Goal: Information Seeking & Learning: Check status

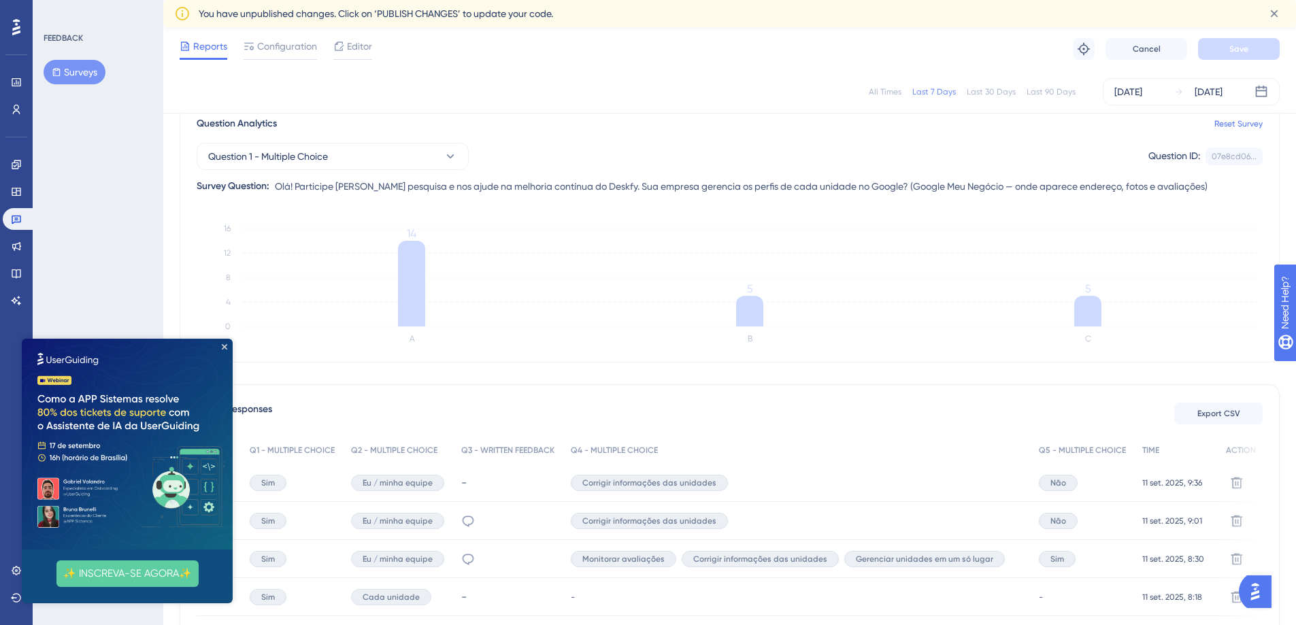
click at [227, 346] on img at bounding box center [127, 444] width 211 height 211
click at [224, 346] on icon "Close Preview" at bounding box center [224, 346] width 5 height 5
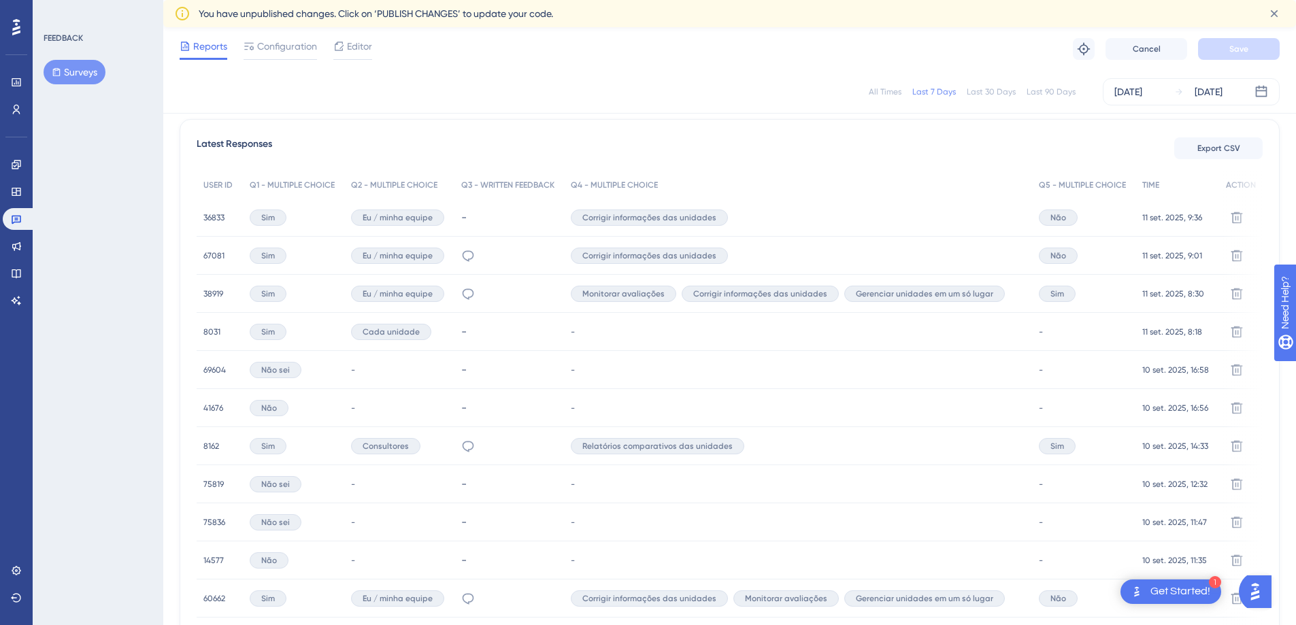
scroll to position [385, 0]
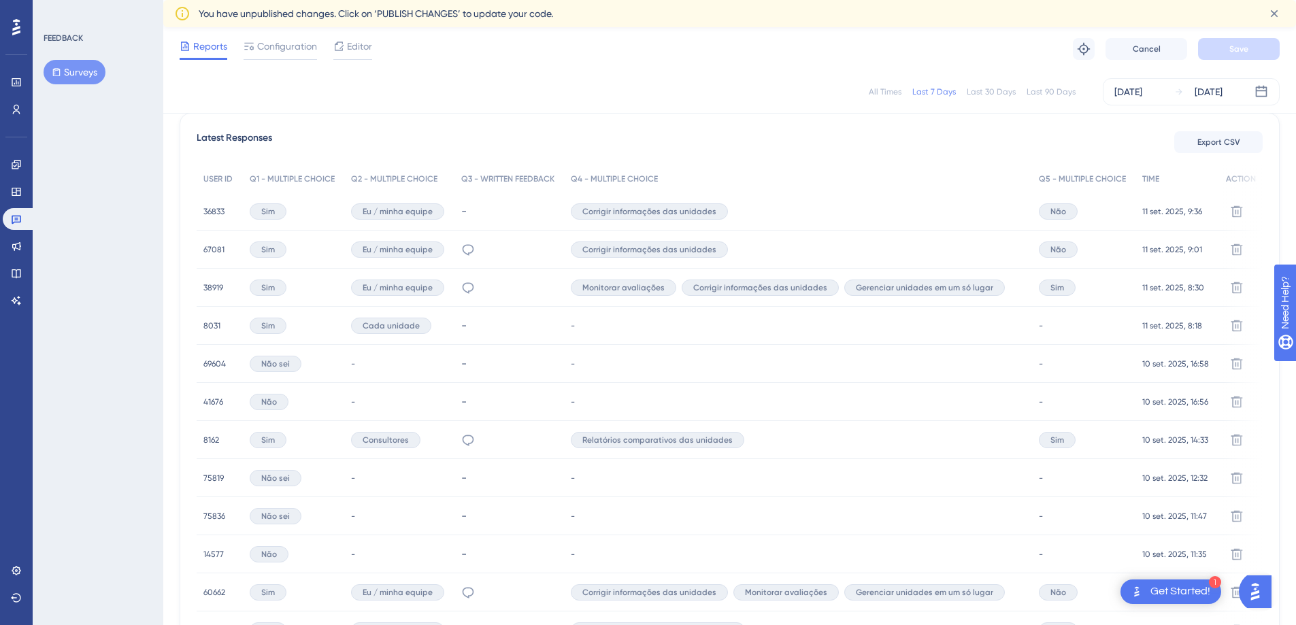
click at [218, 287] on span "38919" at bounding box center [213, 287] width 20 height 11
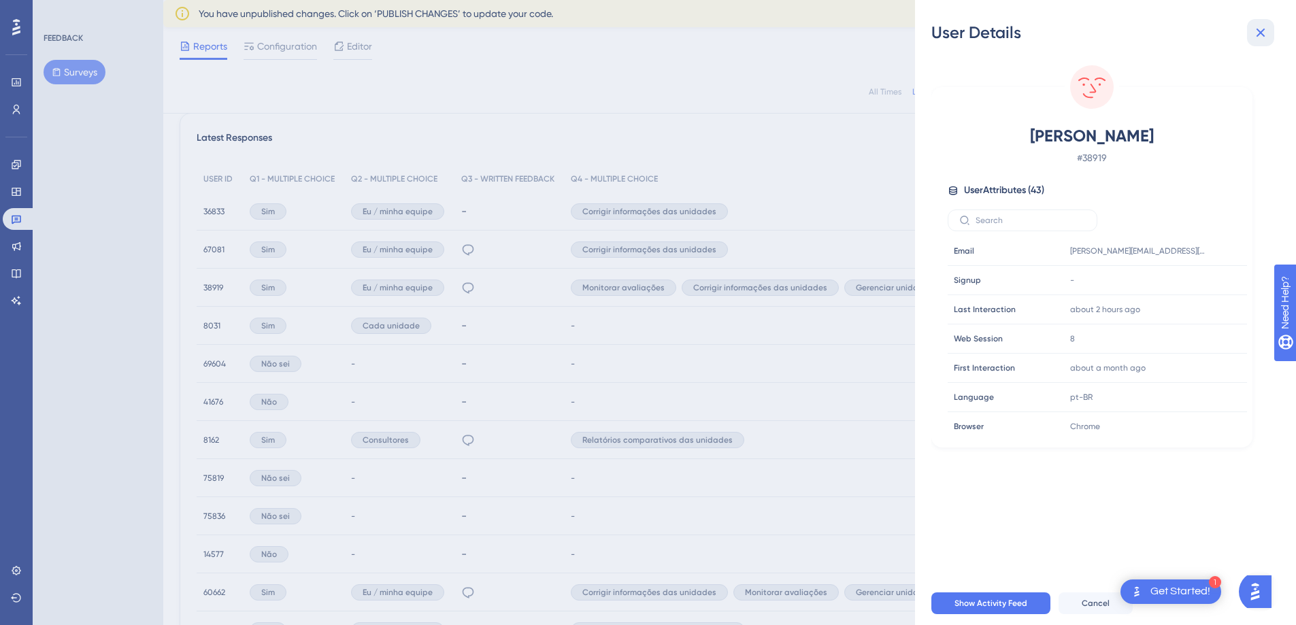
click at [1266, 35] on icon at bounding box center [1260, 32] width 16 height 16
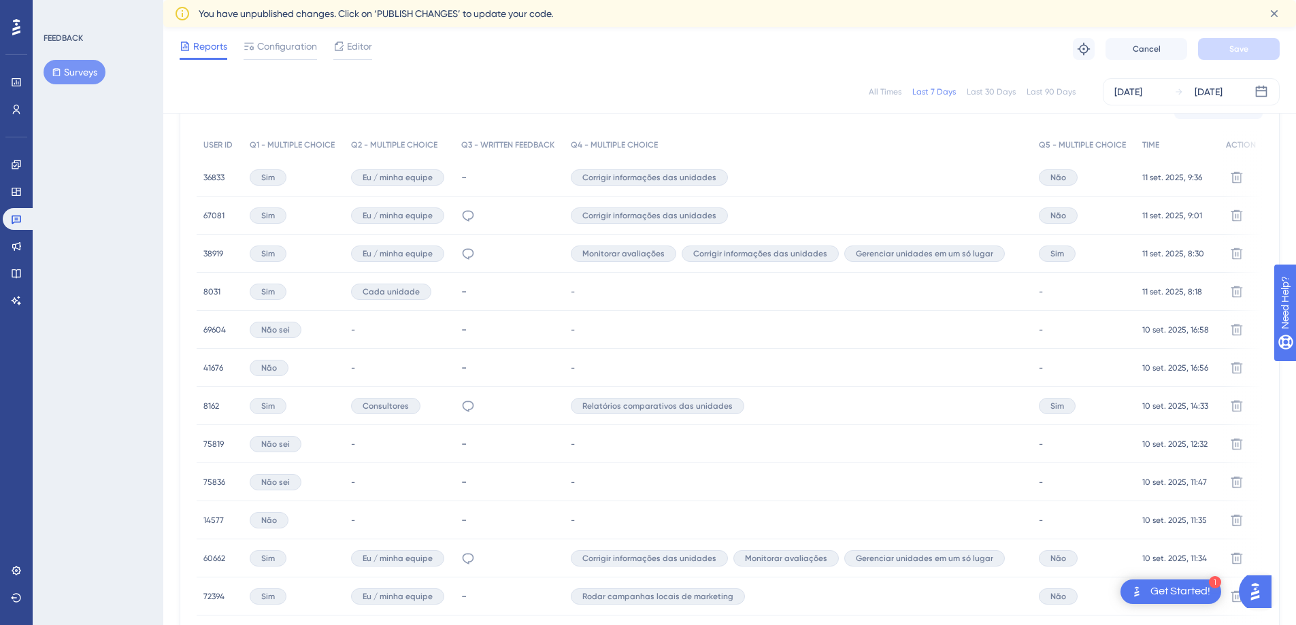
scroll to position [850, 0]
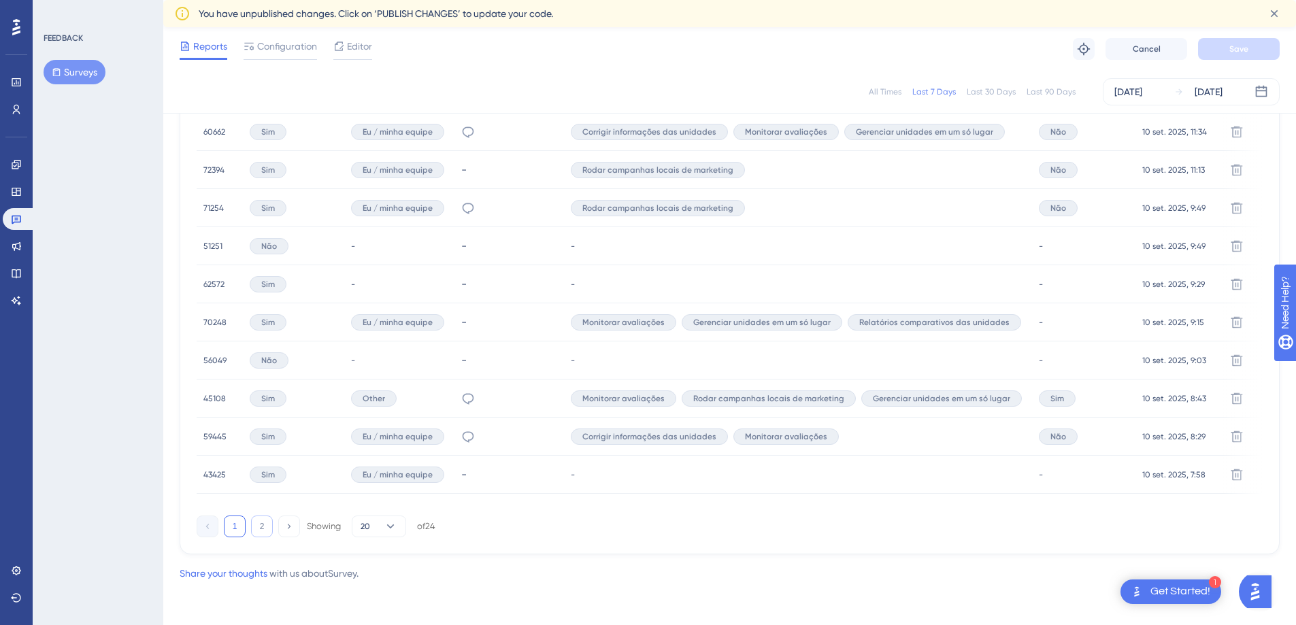
click at [257, 526] on button "2" at bounding box center [262, 526] width 22 height 22
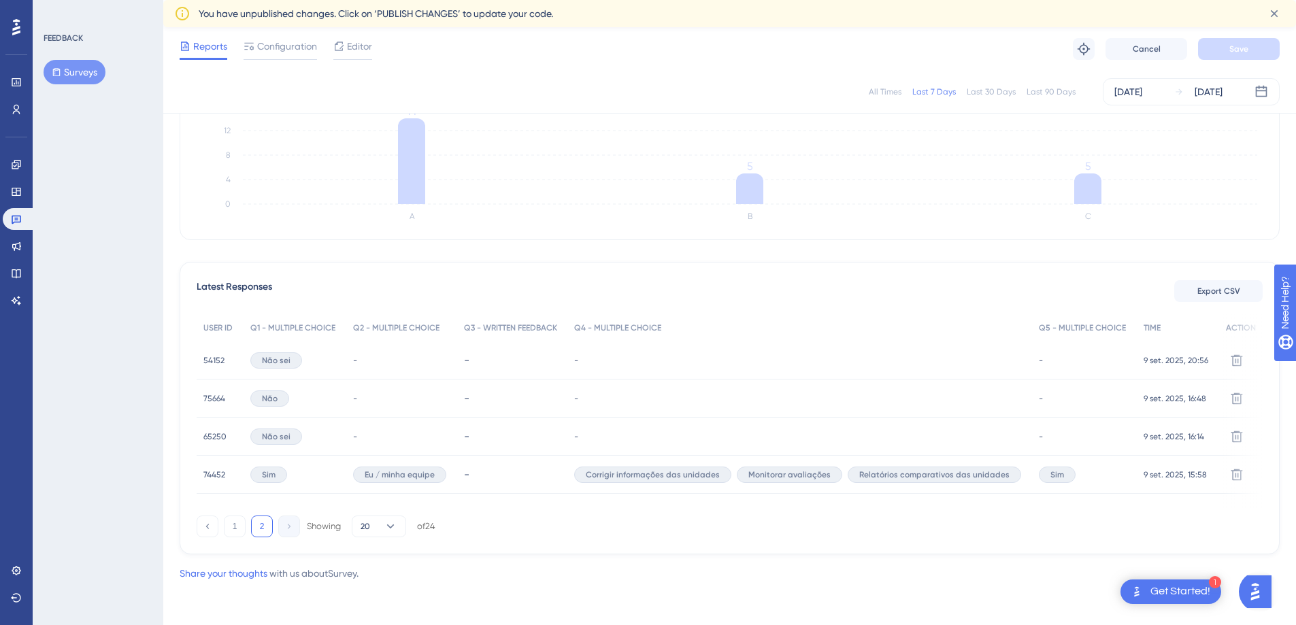
scroll to position [241, 0]
click at [218, 469] on span "74452" at bounding box center [214, 474] width 22 height 11
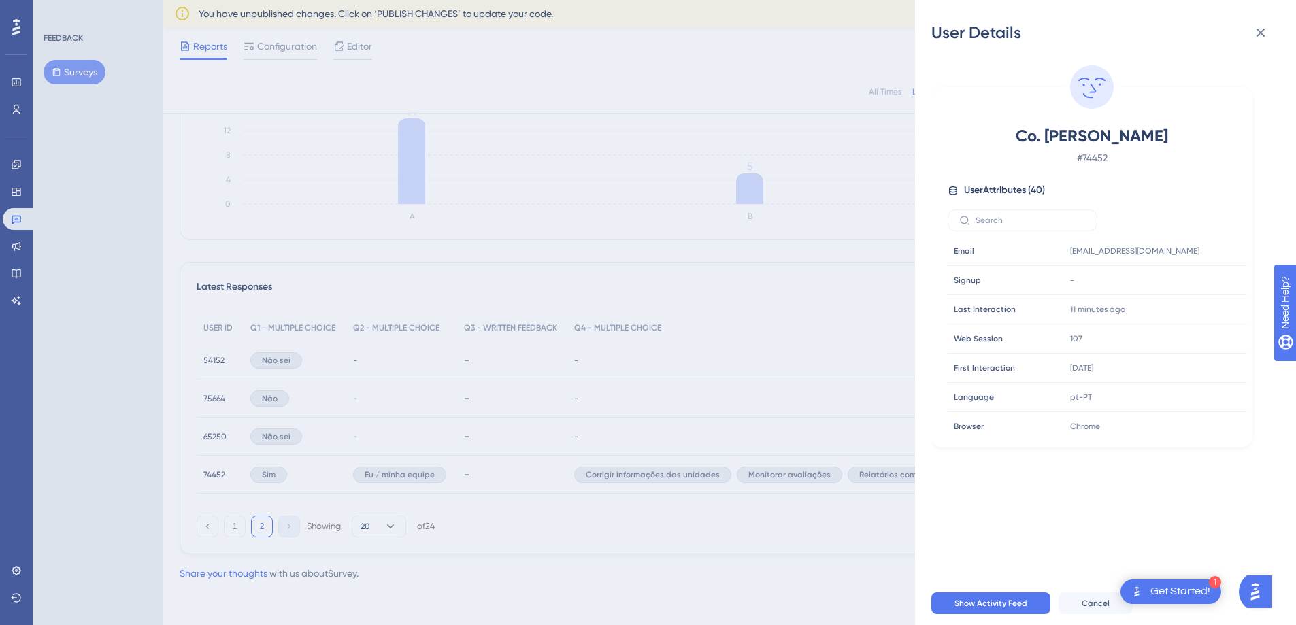
click at [137, 458] on div "User Details Co. [PERSON_NAME] # 74452 User Attributes ( 40 ) Email Email [EMAI…" at bounding box center [648, 312] width 1296 height 625
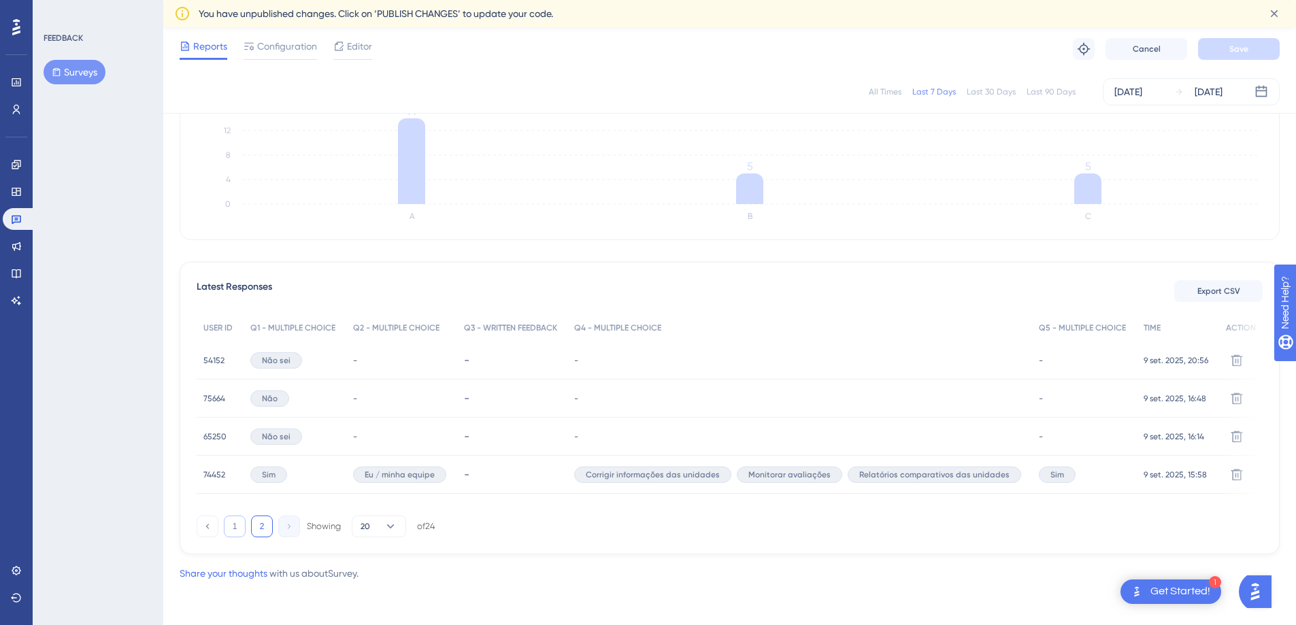
click at [239, 528] on button "1" at bounding box center [235, 526] width 22 height 22
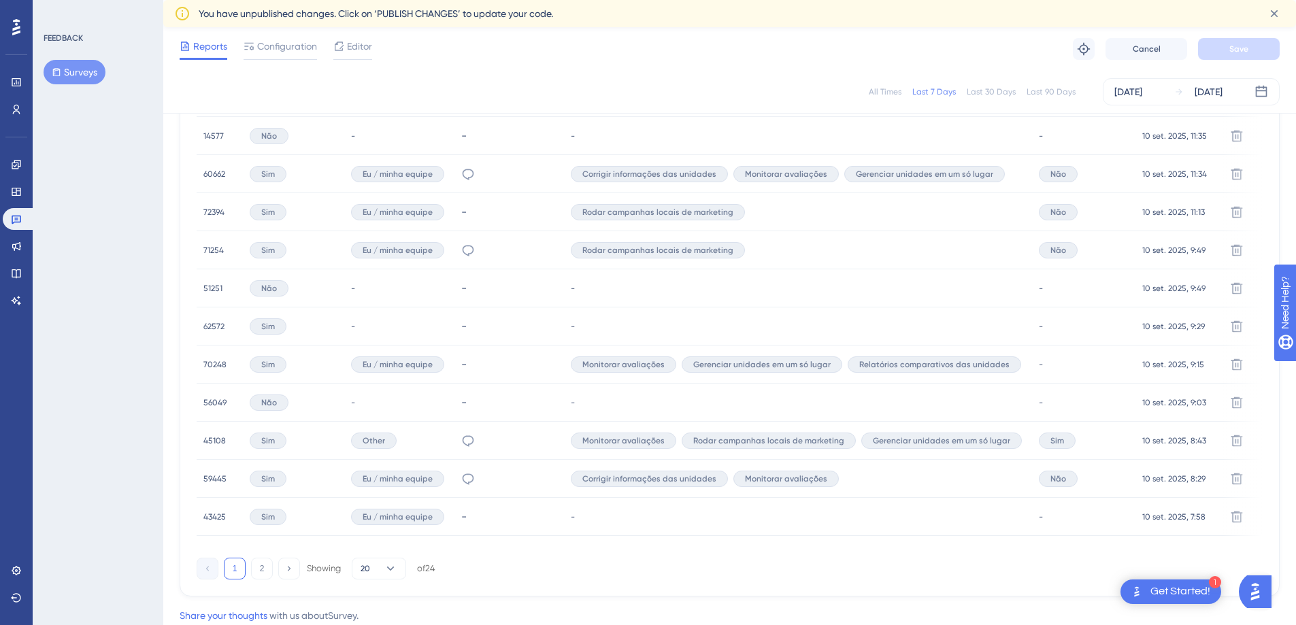
scroll to position [850, 0]
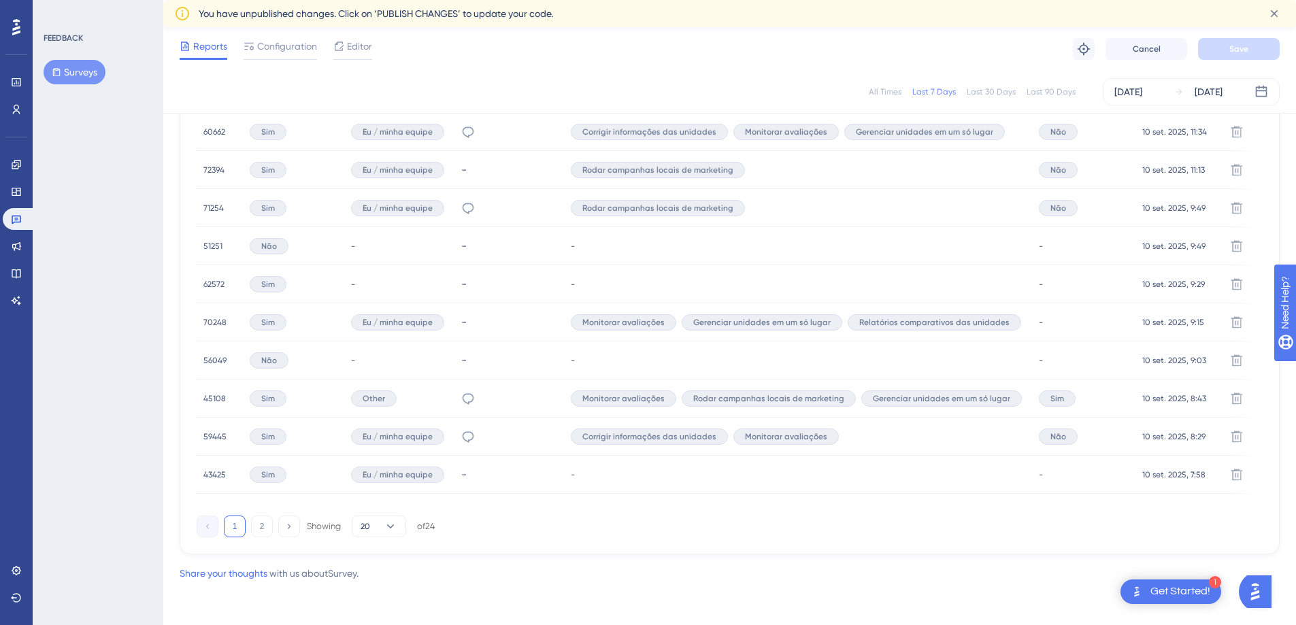
click at [277, 467] on div "Sim" at bounding box center [268, 475] width 37 height 16
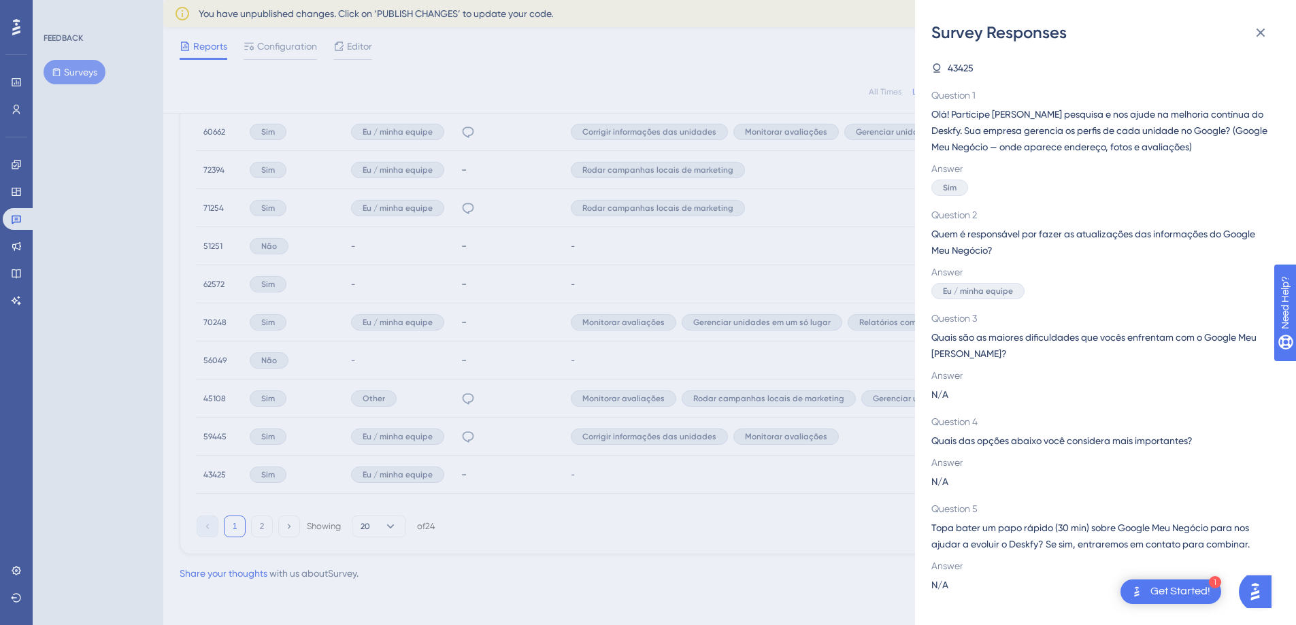
click at [277, 467] on div "Survey Responses 43425 Question 1 Olá! Participe [PERSON_NAME] pesquisa e nos a…" at bounding box center [648, 312] width 1296 height 625
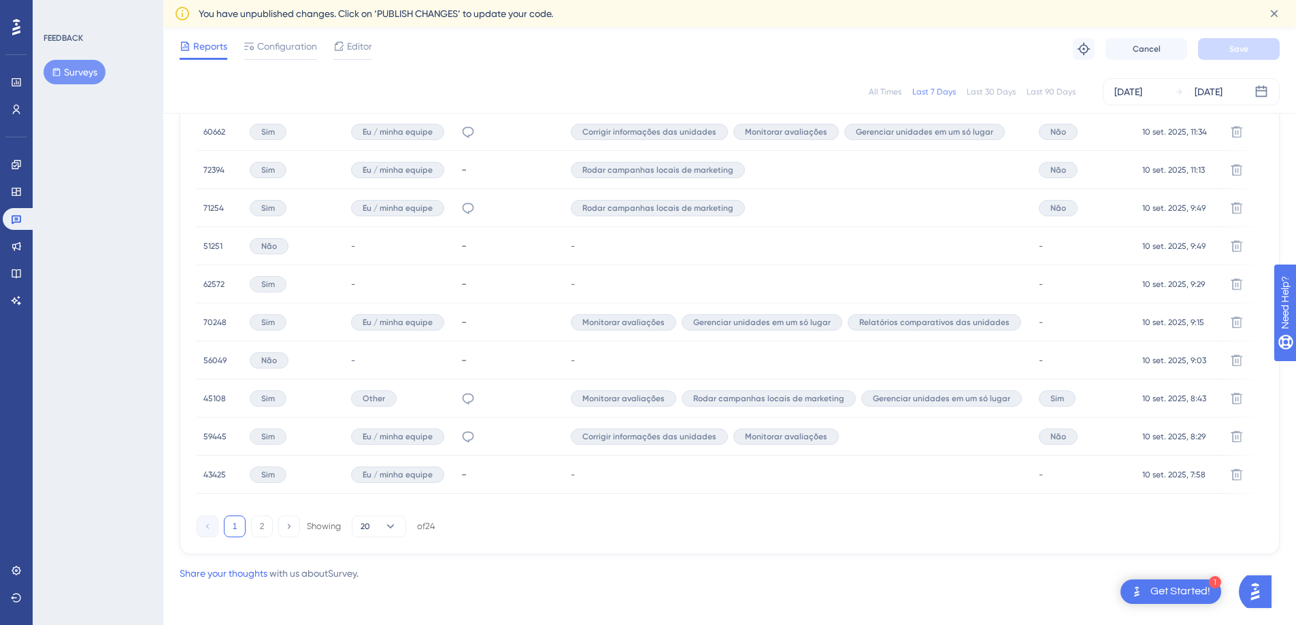
click at [224, 469] on span "43425" at bounding box center [214, 474] width 22 height 11
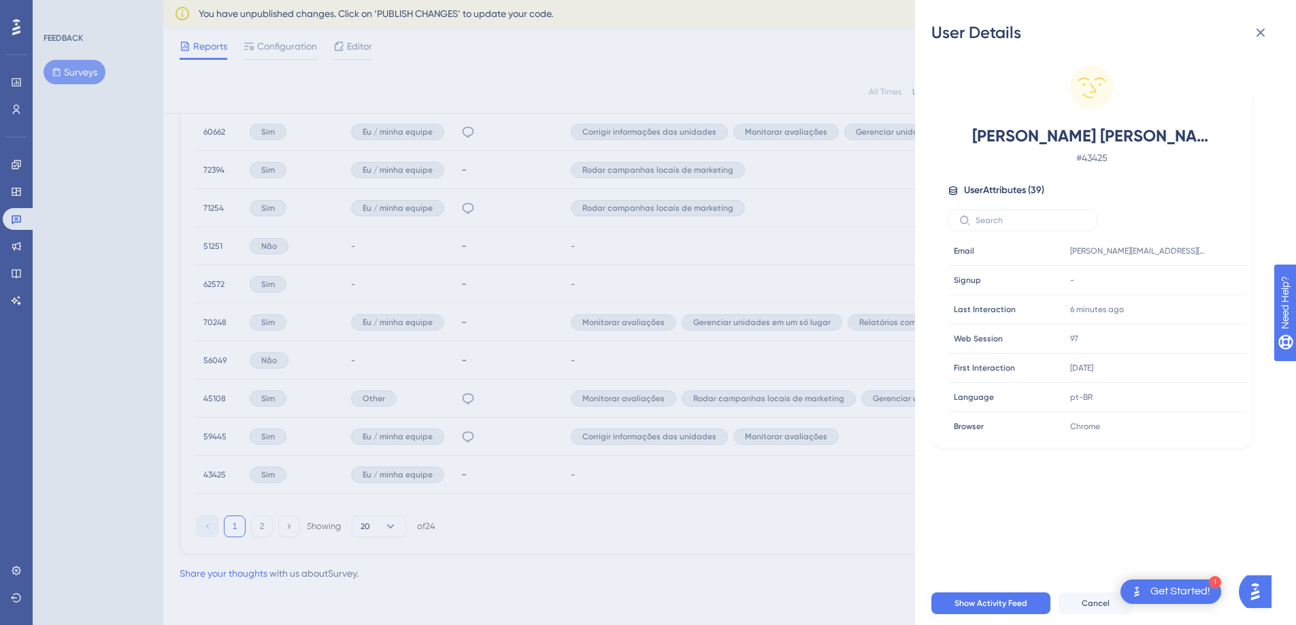
click at [169, 454] on div "User Details [PERSON_NAME] [PERSON_NAME] # 43425 User Attributes ( 39 ) Email E…" at bounding box center [648, 312] width 1296 height 625
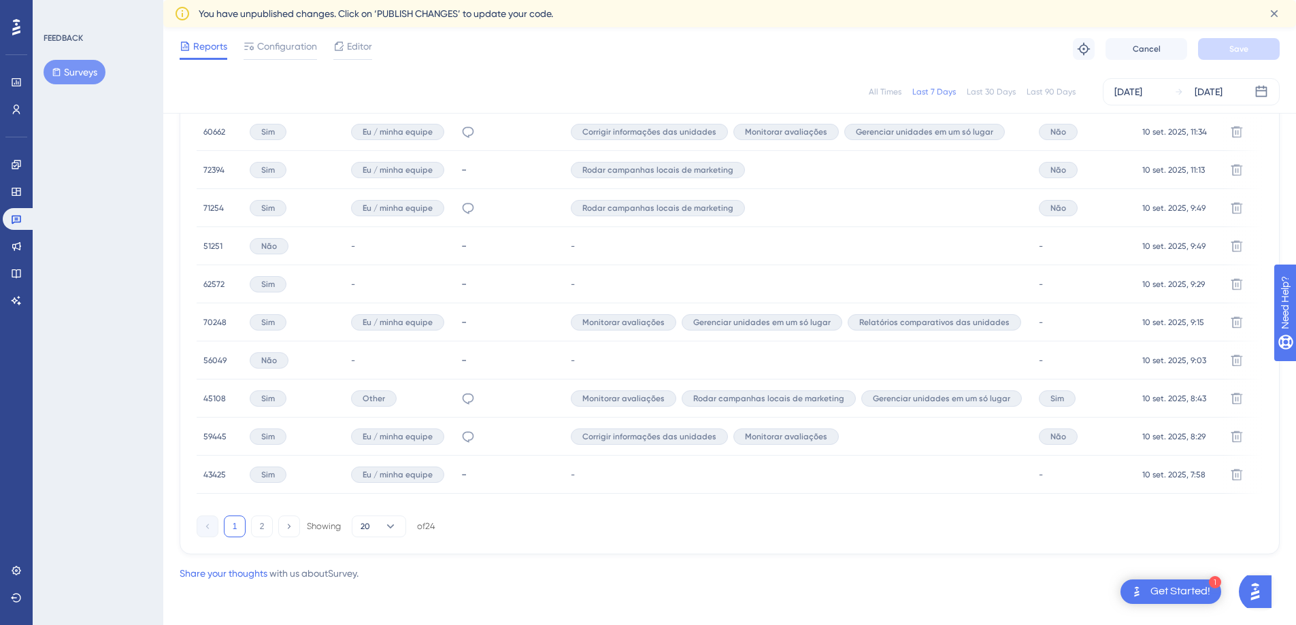
click at [204, 434] on span "59445" at bounding box center [214, 436] width 23 height 11
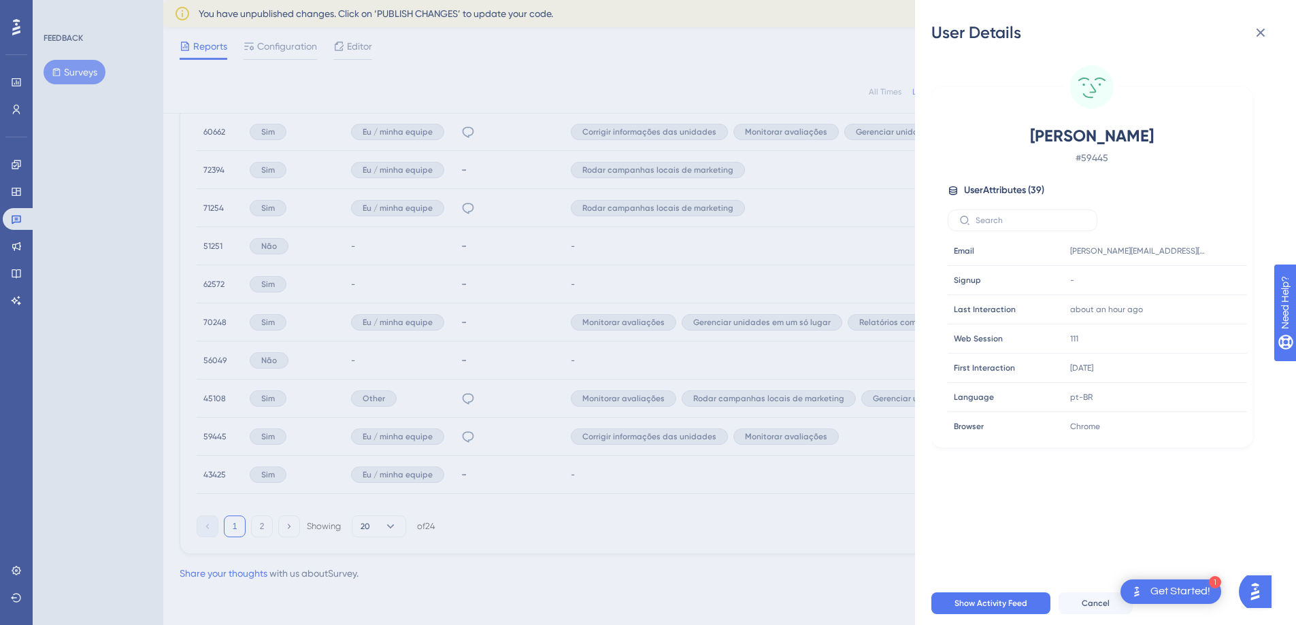
click at [169, 439] on div "User Details [PERSON_NAME] # 59445 User Attributes ( 39 ) Email Email [PERSON_N…" at bounding box center [648, 312] width 1296 height 625
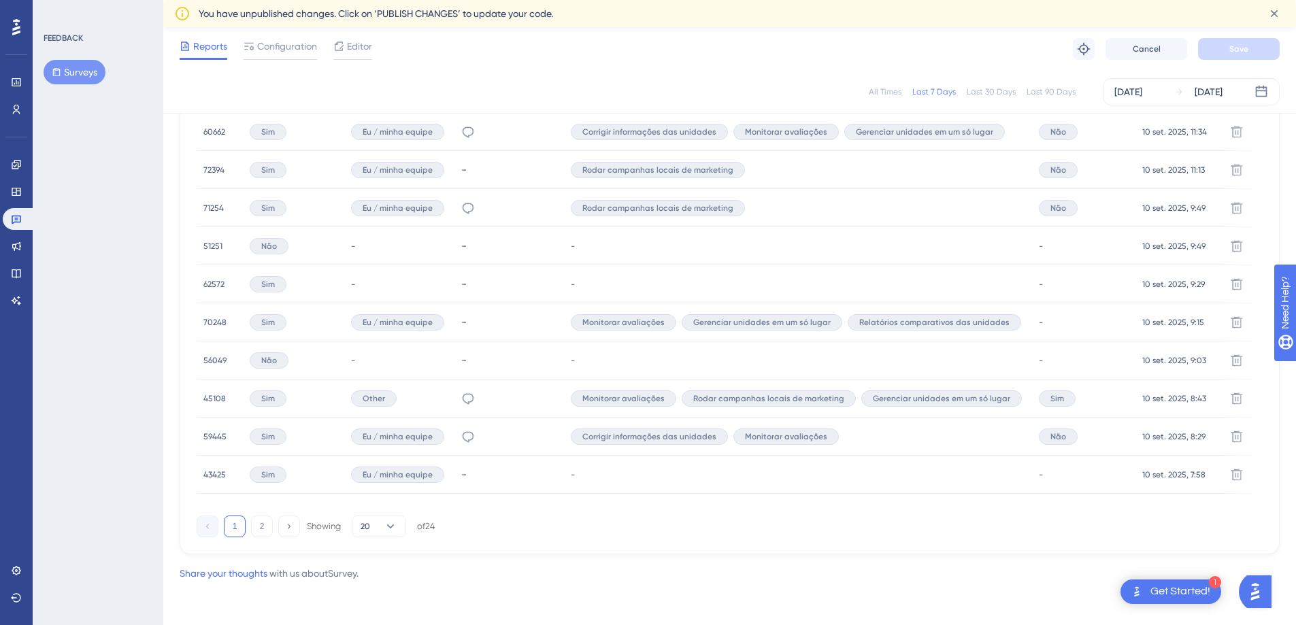
click at [207, 396] on span "45108" at bounding box center [214, 398] width 22 height 11
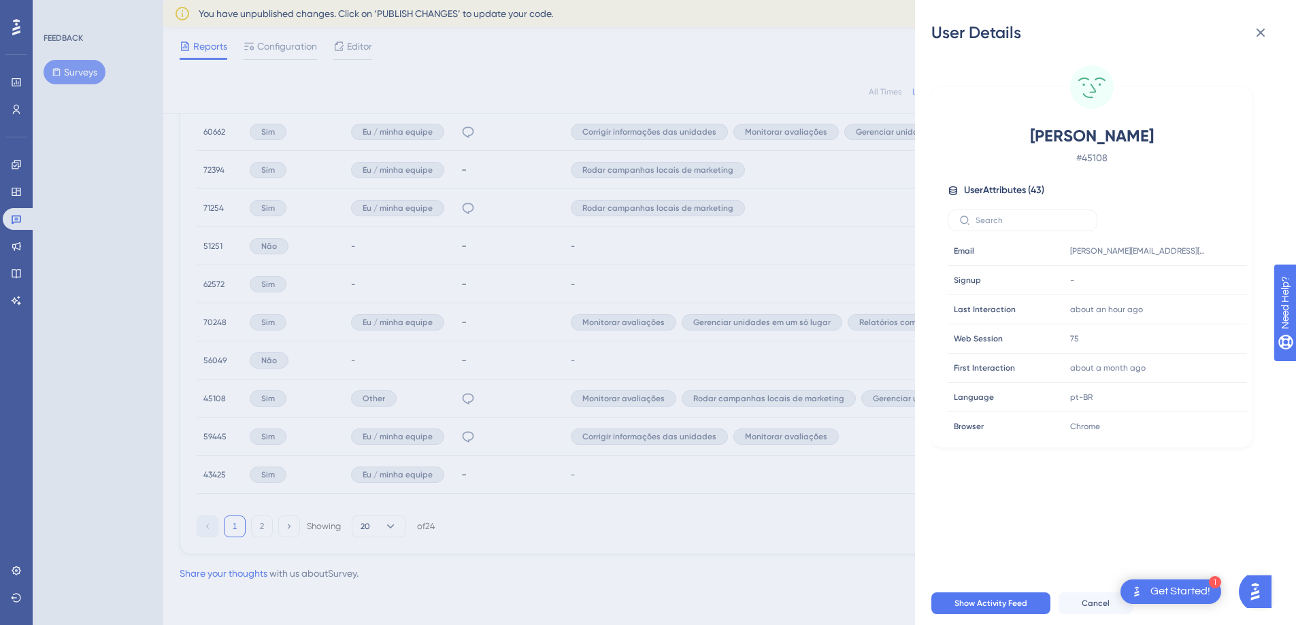
click at [169, 390] on div "User Details [PERSON_NAME] # 45108 User Attributes ( 43 ) Email Email [PERSON_N…" at bounding box center [648, 312] width 1296 height 625
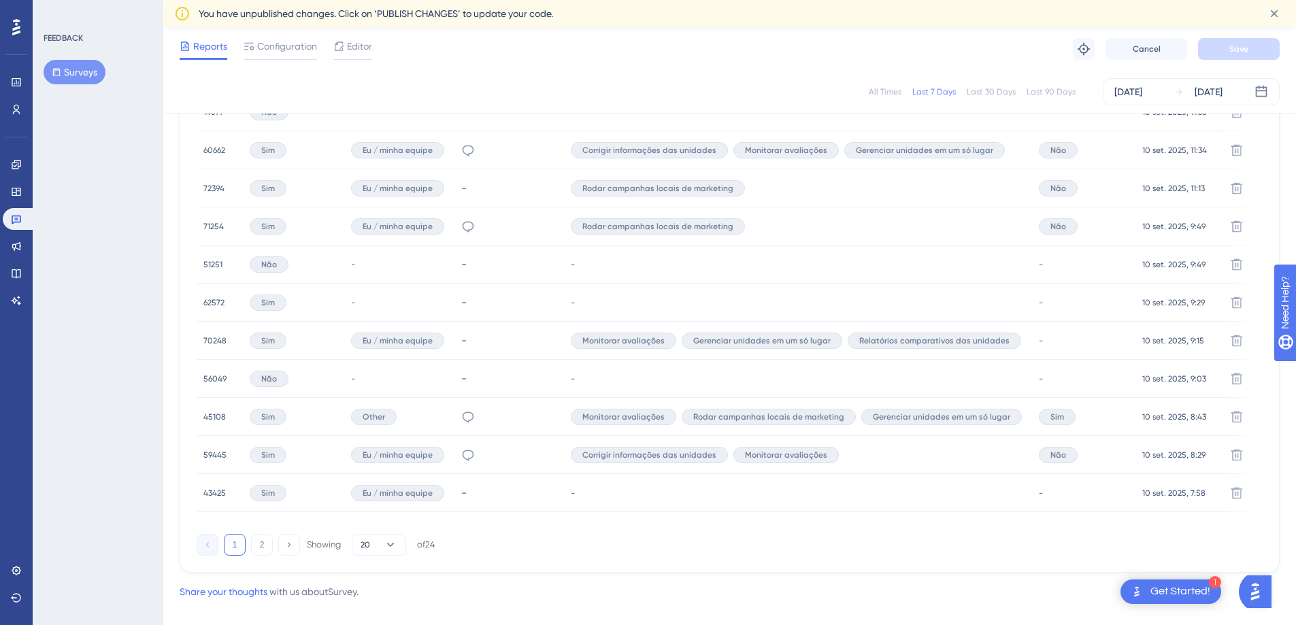
scroll to position [822, 0]
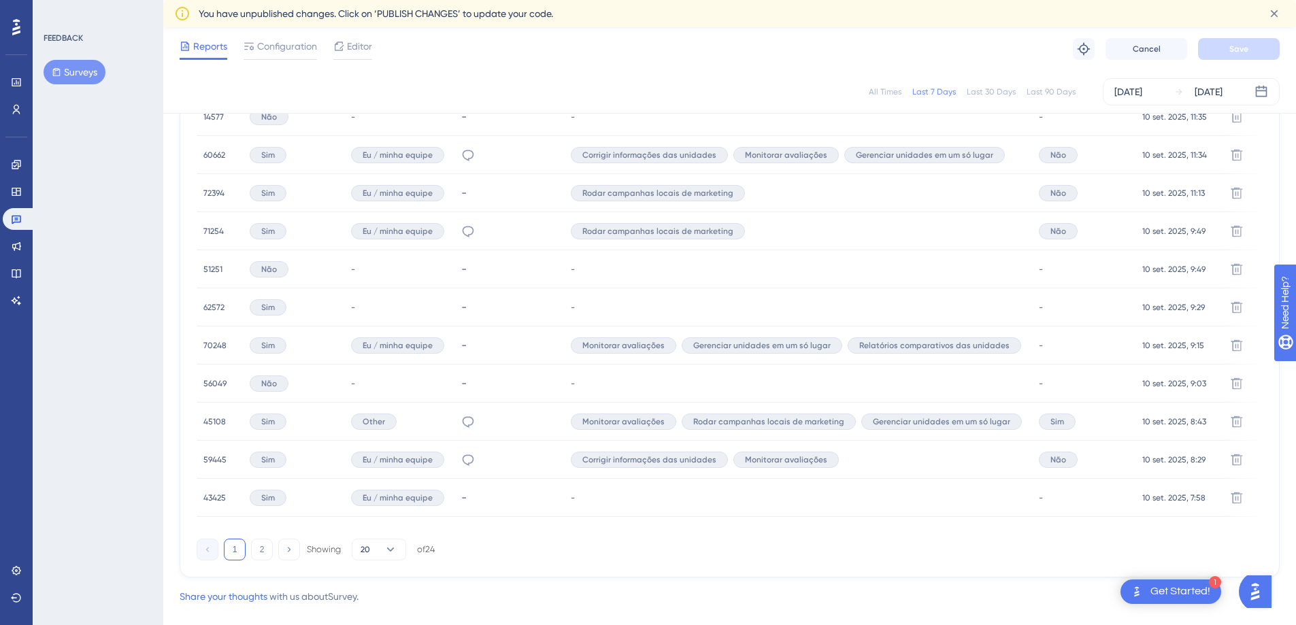
click at [218, 345] on span "70248" at bounding box center [214, 345] width 23 height 11
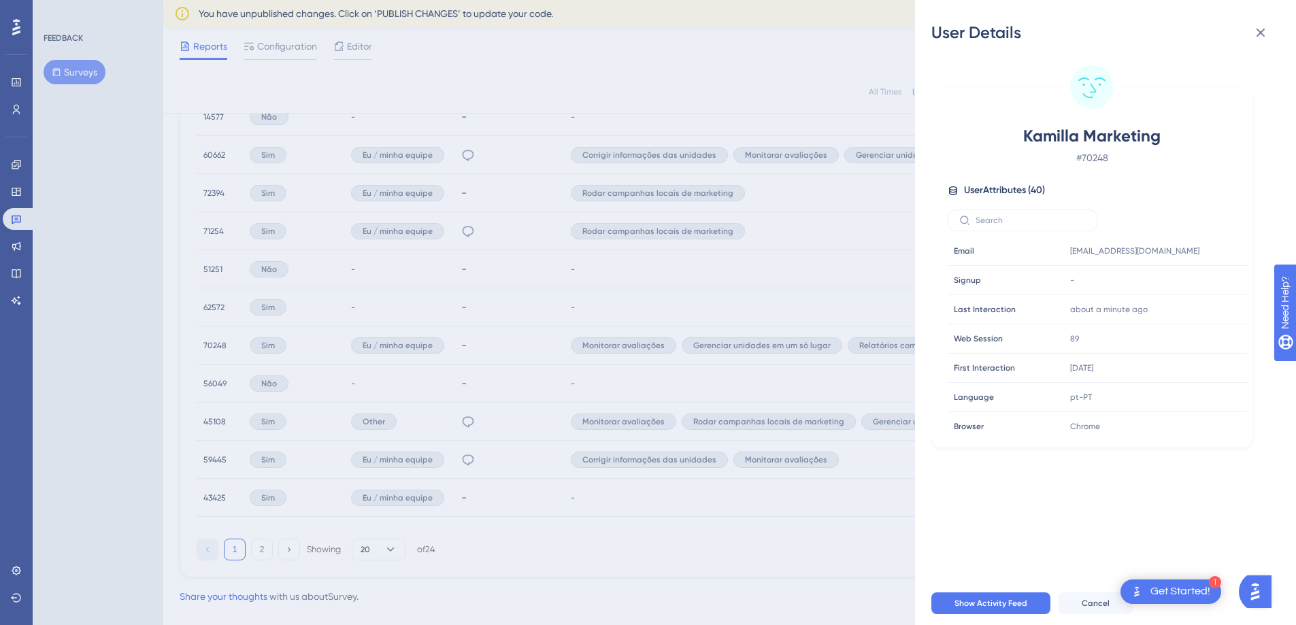
click at [203, 345] on div "User Details Kamilla Marketing # 70248 User Attributes ( 40 ) Email Email [EMAI…" at bounding box center [648, 312] width 1296 height 625
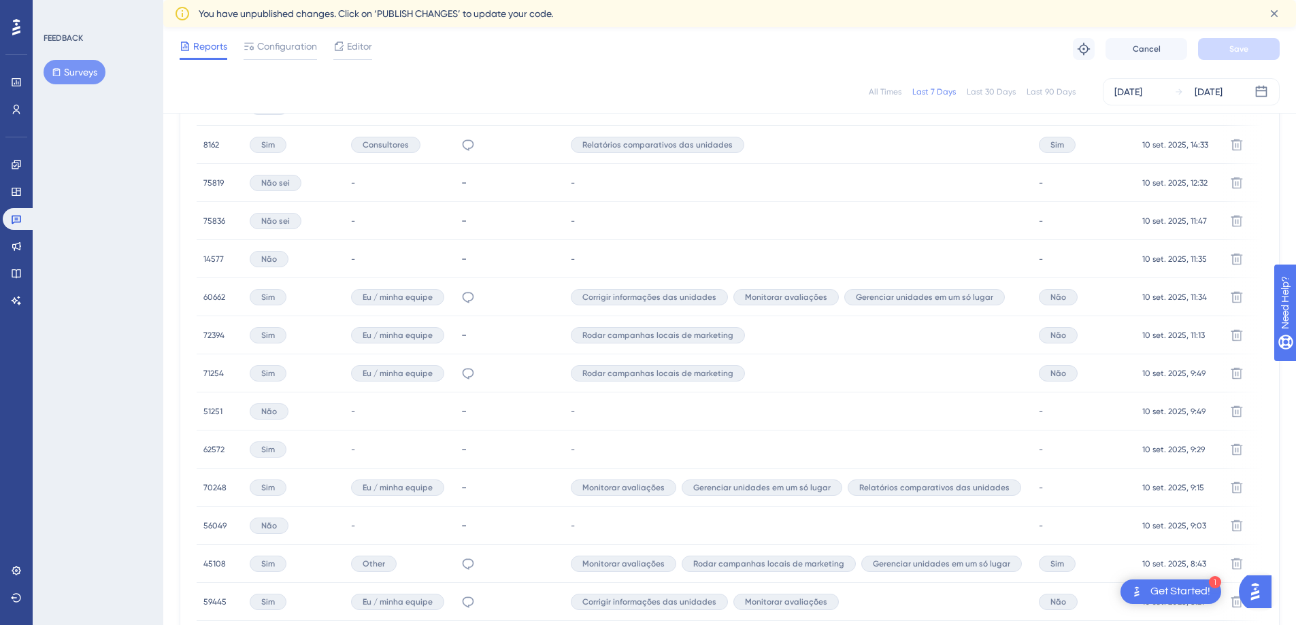
scroll to position [657, 0]
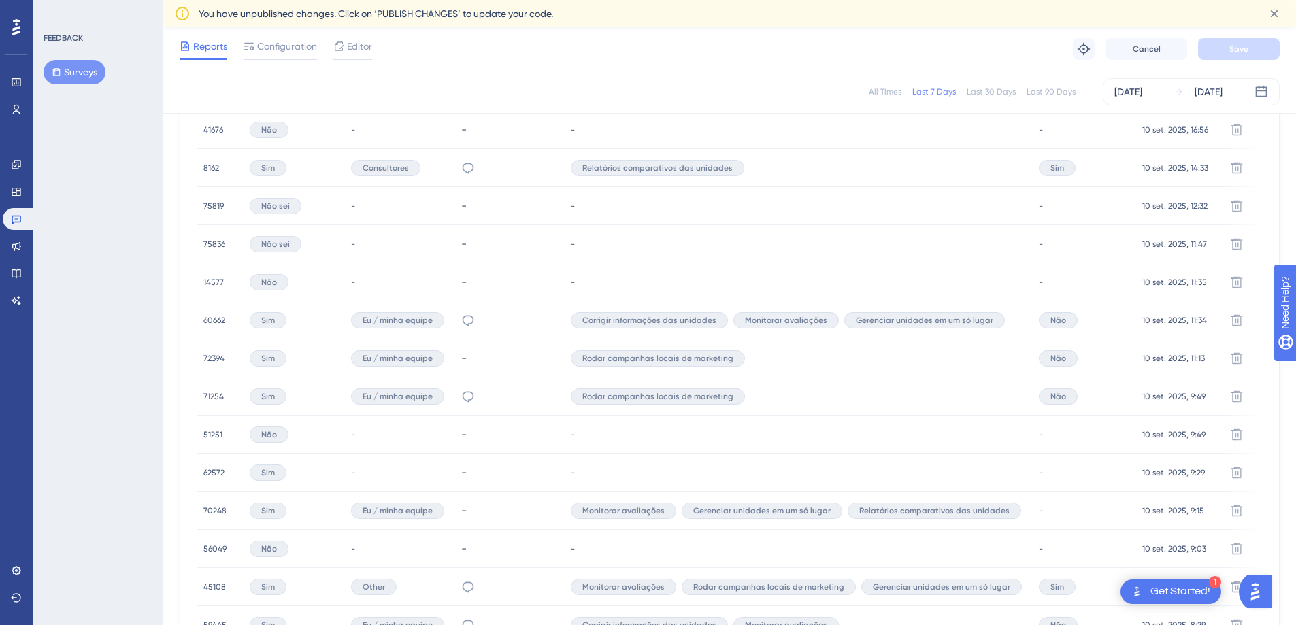
click at [210, 320] on span "60662" at bounding box center [214, 320] width 22 height 11
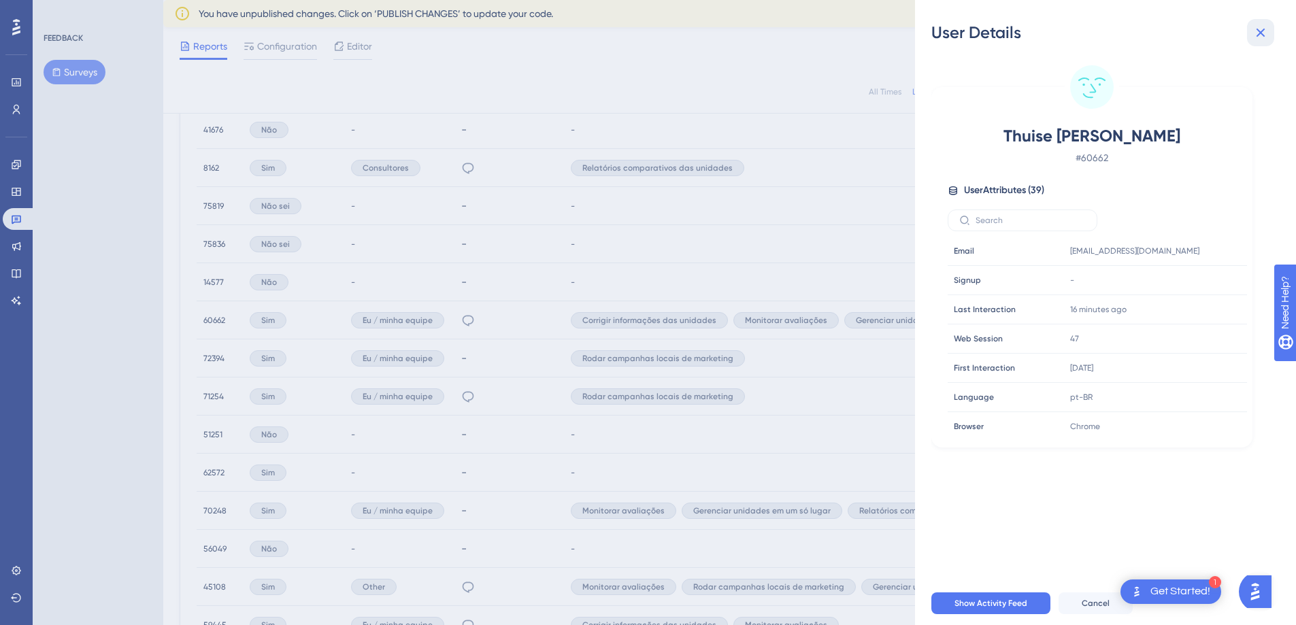
click at [1262, 38] on icon at bounding box center [1260, 32] width 16 height 16
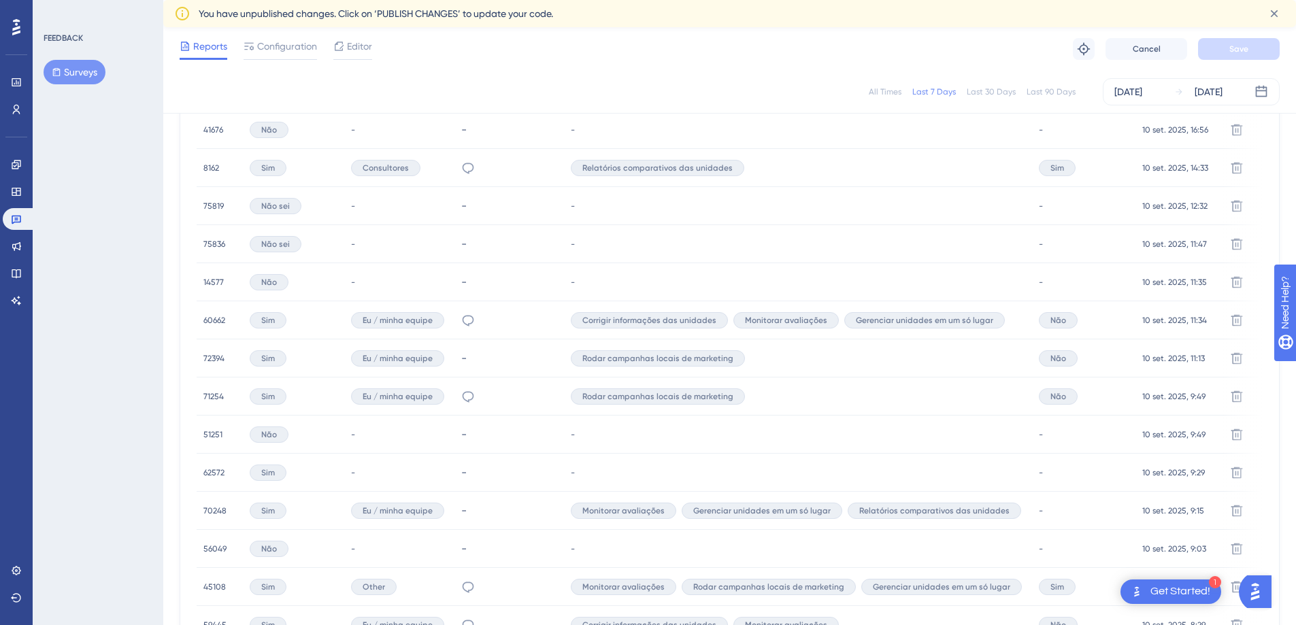
click at [213, 353] on span "72394" at bounding box center [213, 358] width 21 height 11
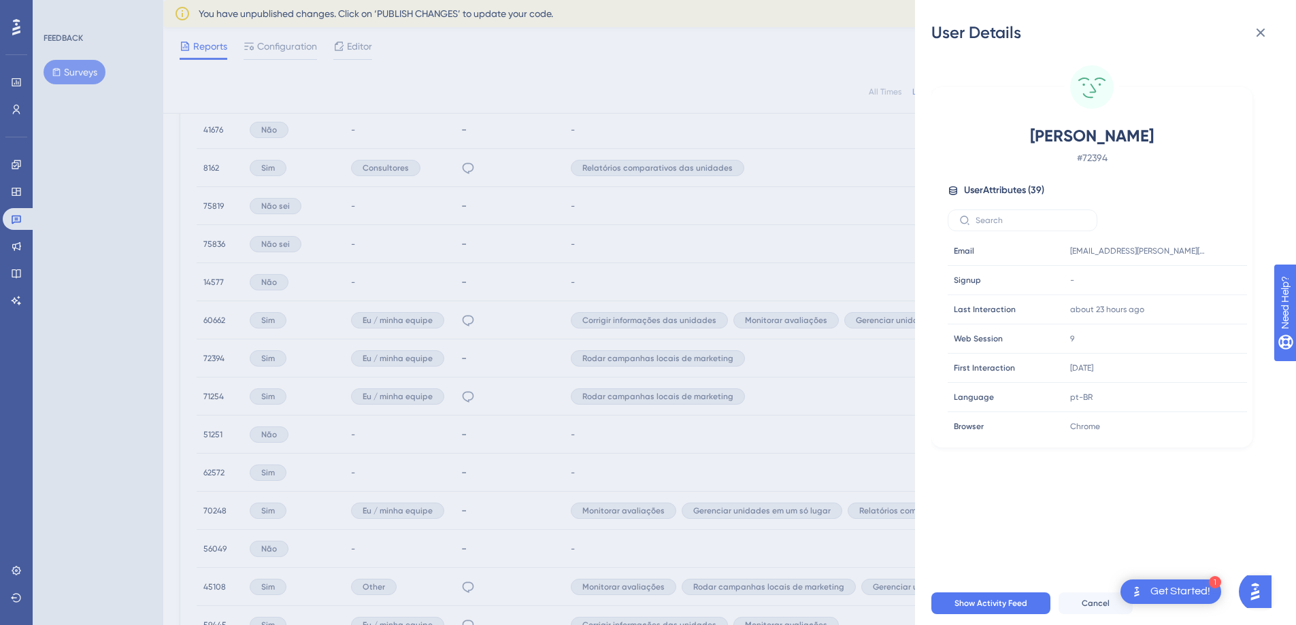
click at [1246, 27] on div "User Details" at bounding box center [1105, 33] width 348 height 22
click at [1253, 23] on button at bounding box center [1260, 32] width 27 height 27
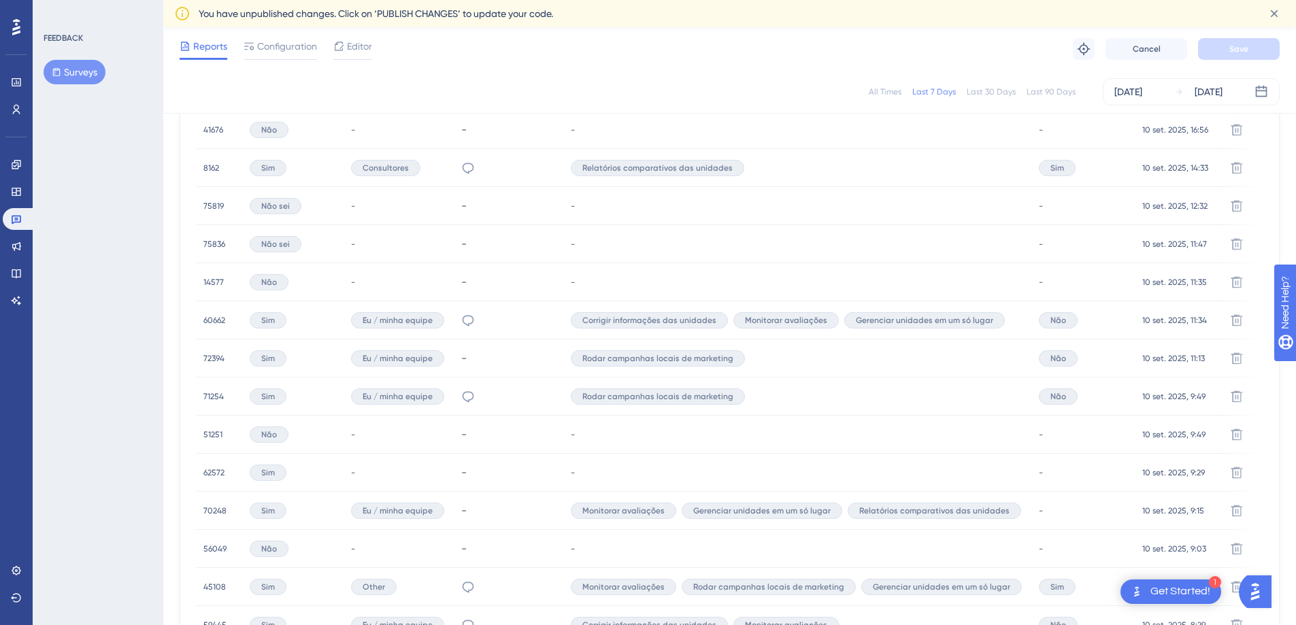
click at [222, 396] on span "71254" at bounding box center [213, 396] width 20 height 11
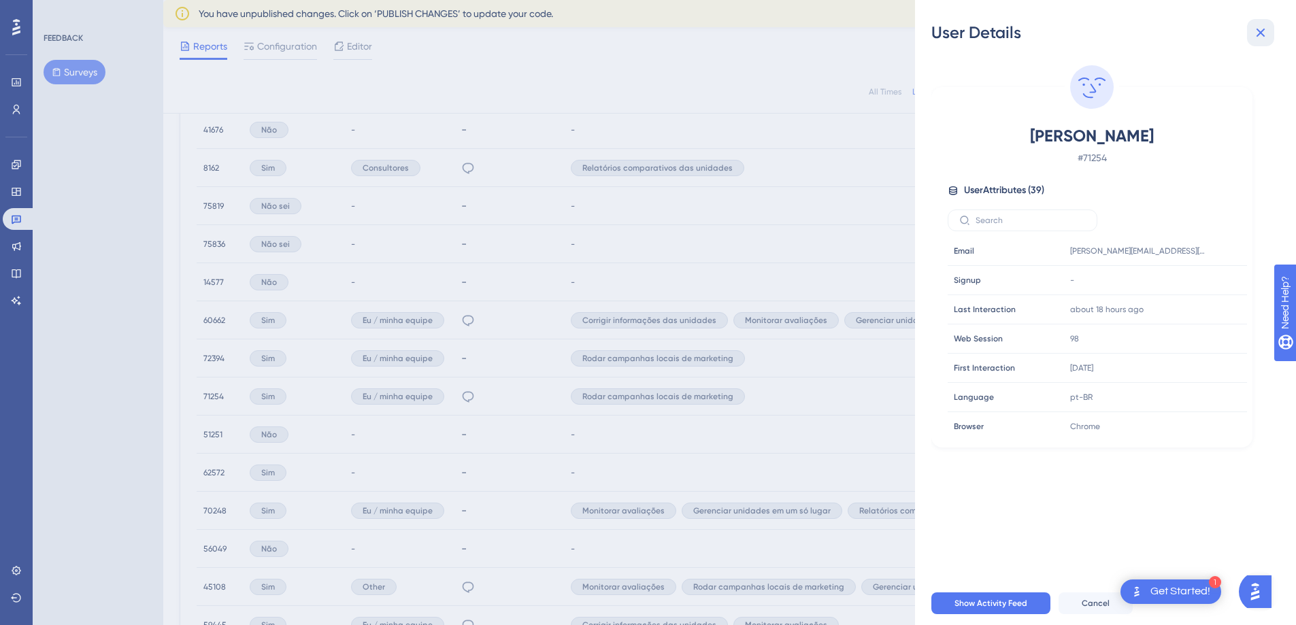
click at [1257, 35] on icon at bounding box center [1260, 32] width 16 height 16
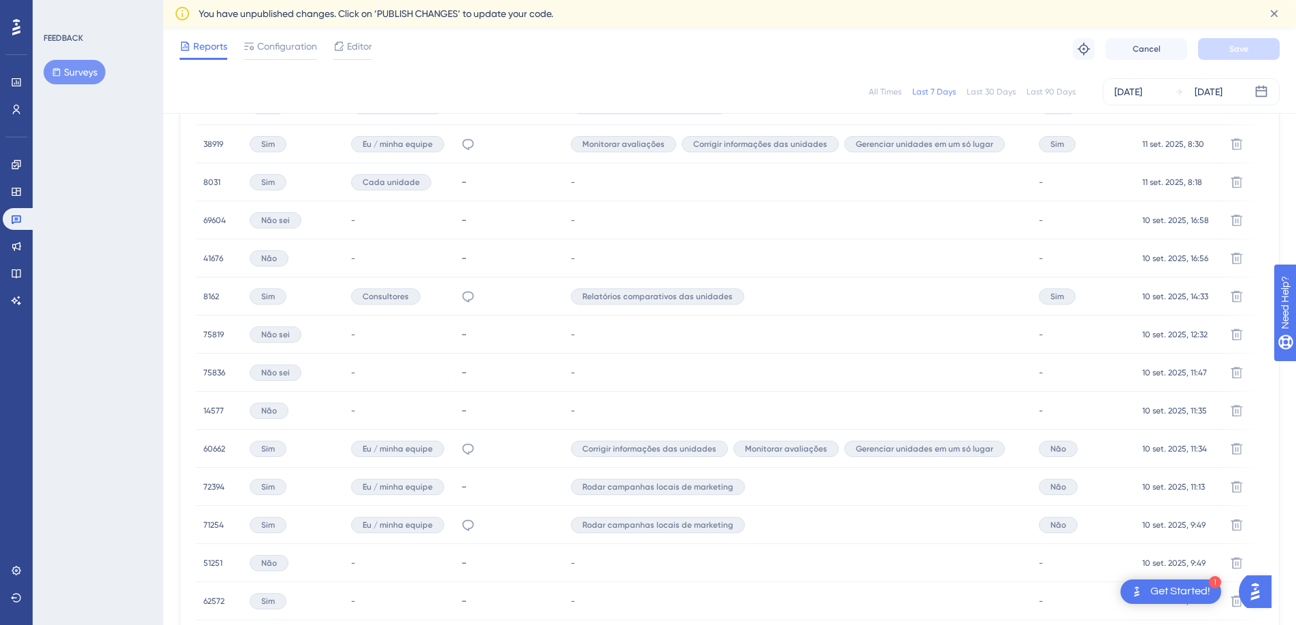
scroll to position [492, 0]
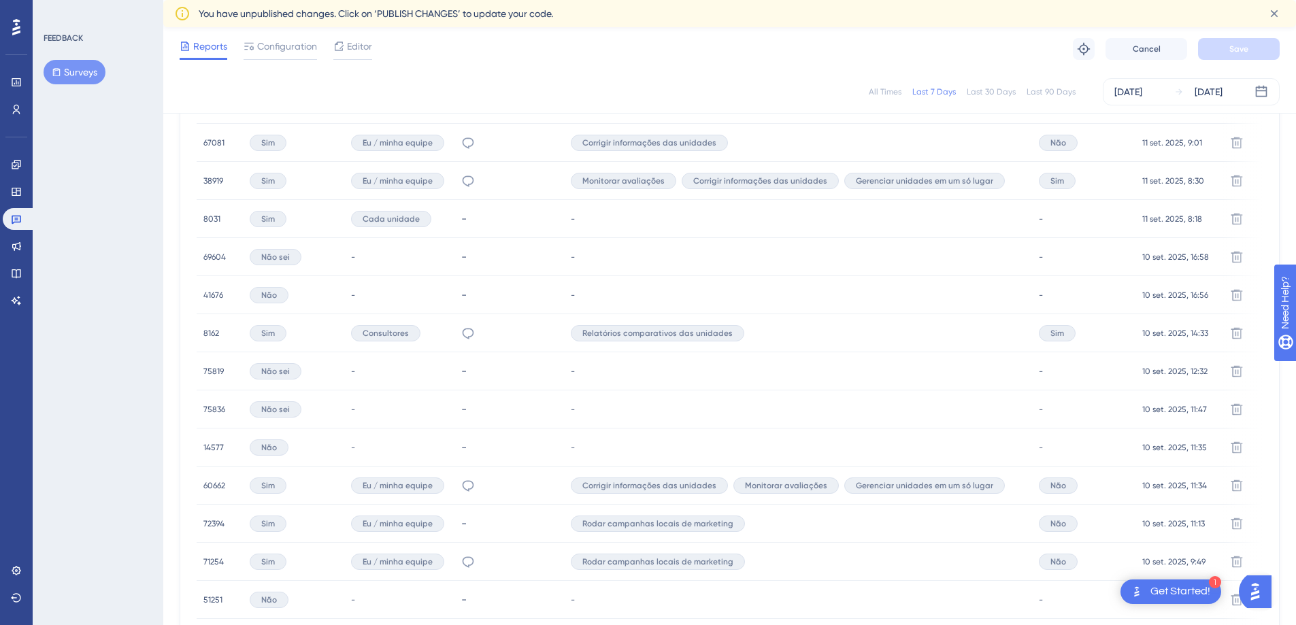
click at [212, 335] on span "8162" at bounding box center [211, 333] width 16 height 11
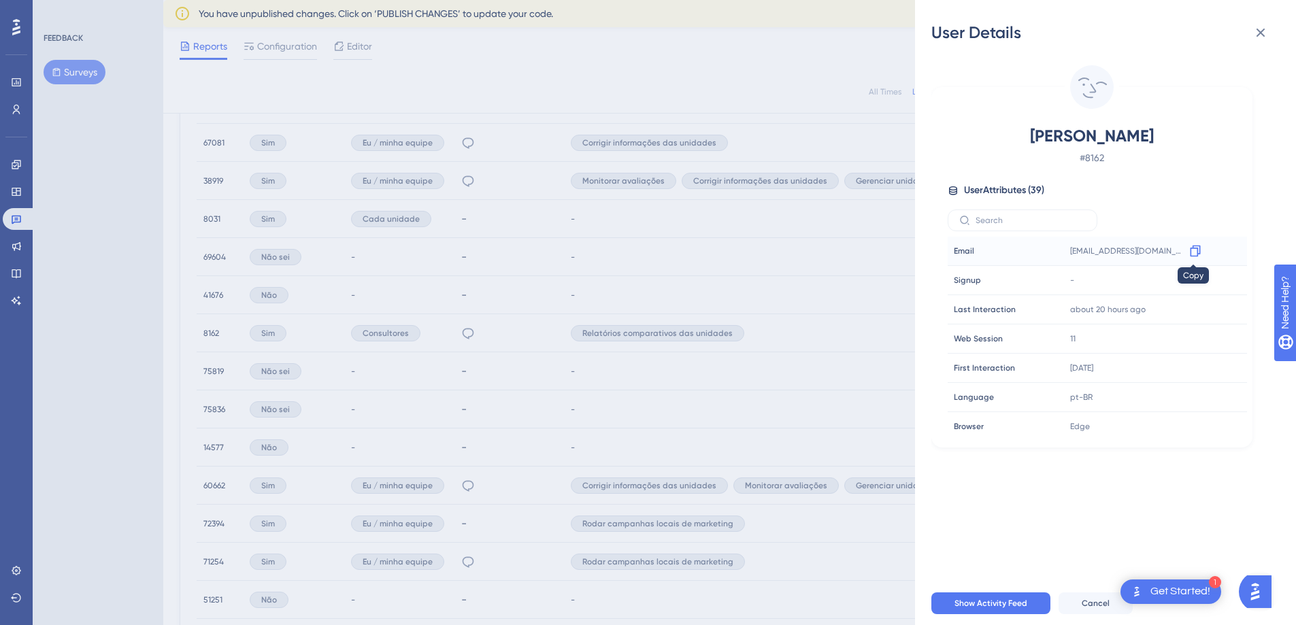
click at [1190, 248] on icon at bounding box center [1195, 251] width 14 height 14
click at [112, 194] on div "User Details [PERSON_NAME] # 8162 User Attributes ( 39 ) Email Email [EMAIL_ADD…" at bounding box center [648, 312] width 1296 height 625
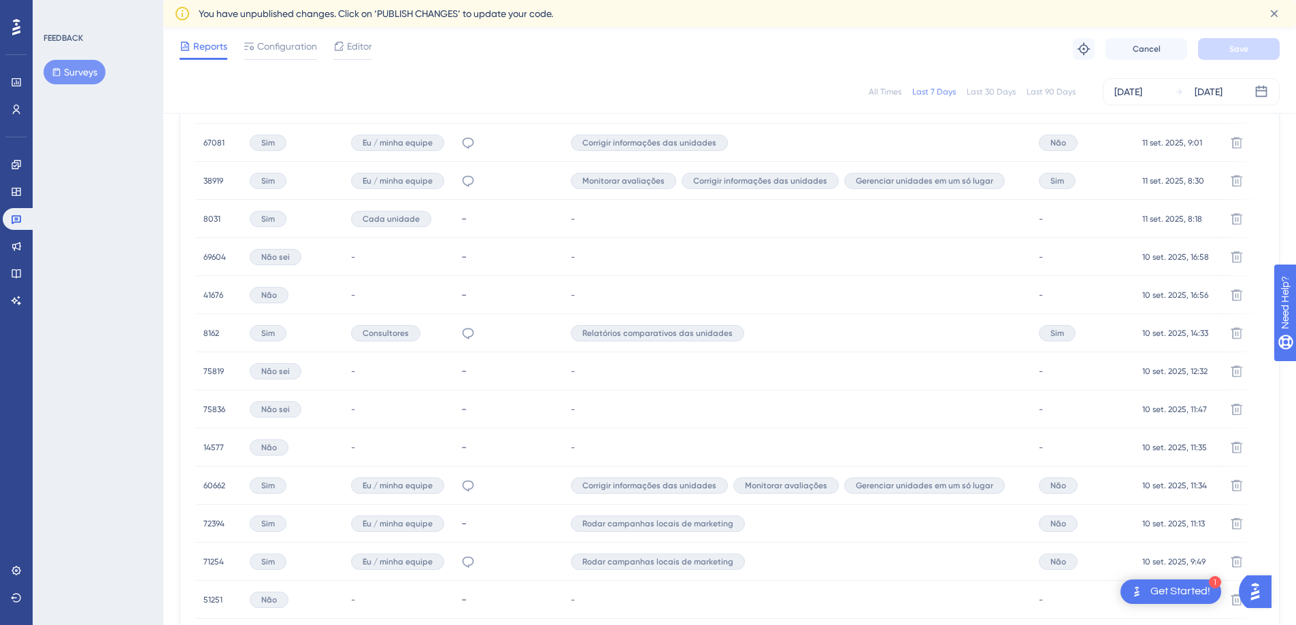
click at [218, 331] on span "8162" at bounding box center [211, 333] width 16 height 11
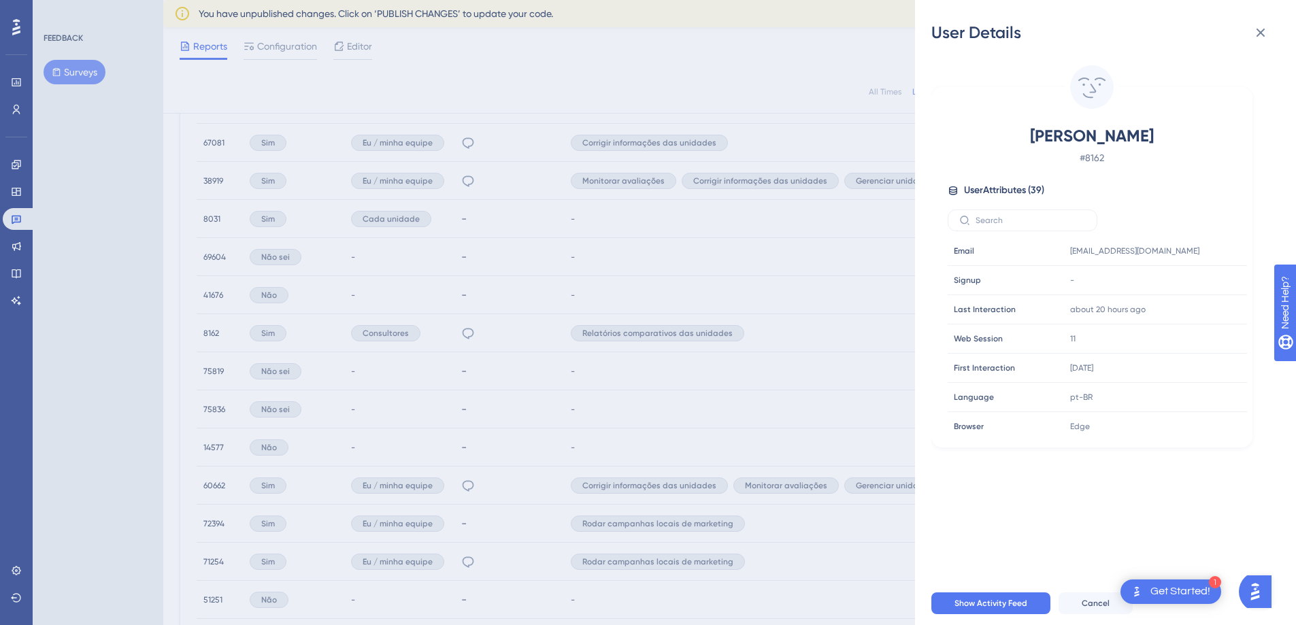
click at [173, 333] on div "User Details [PERSON_NAME] # 8162 User Attributes ( 39 ) Email Email [EMAIL_ADD…" at bounding box center [648, 312] width 1296 height 625
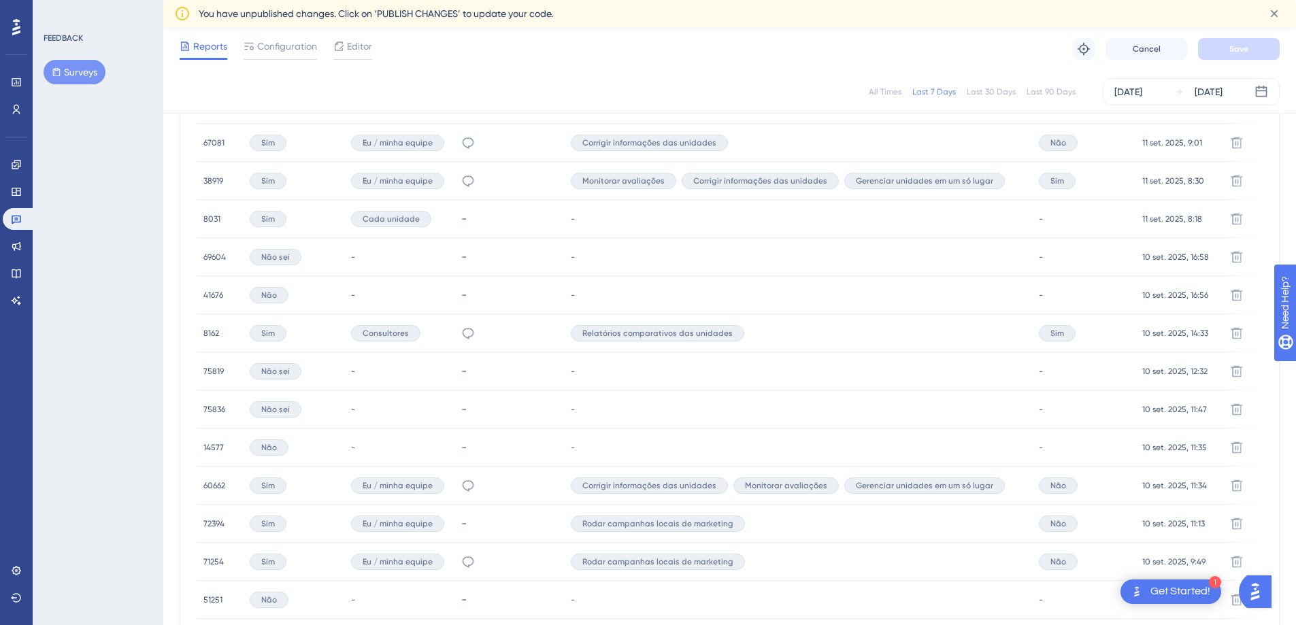
click at [214, 181] on span "38919" at bounding box center [213, 180] width 20 height 11
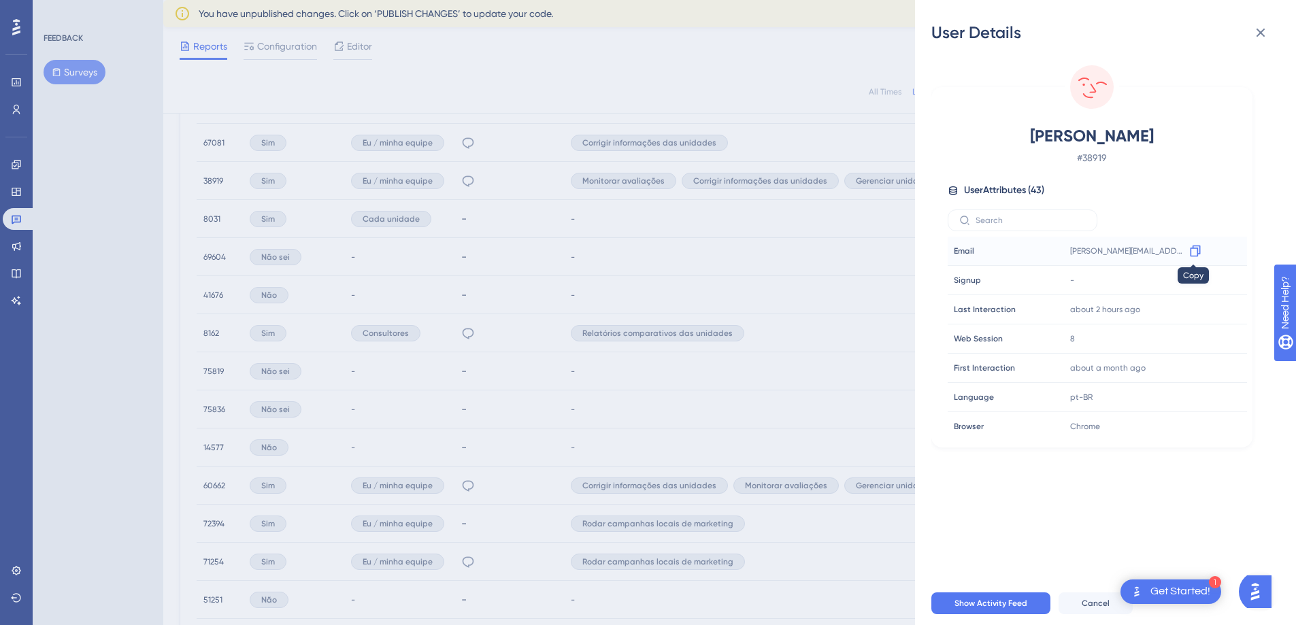
click at [1200, 249] on div at bounding box center [1195, 251] width 22 height 22
click at [1198, 251] on icon at bounding box center [1195, 251] width 14 height 14
click at [1262, 39] on icon at bounding box center [1260, 32] width 16 height 16
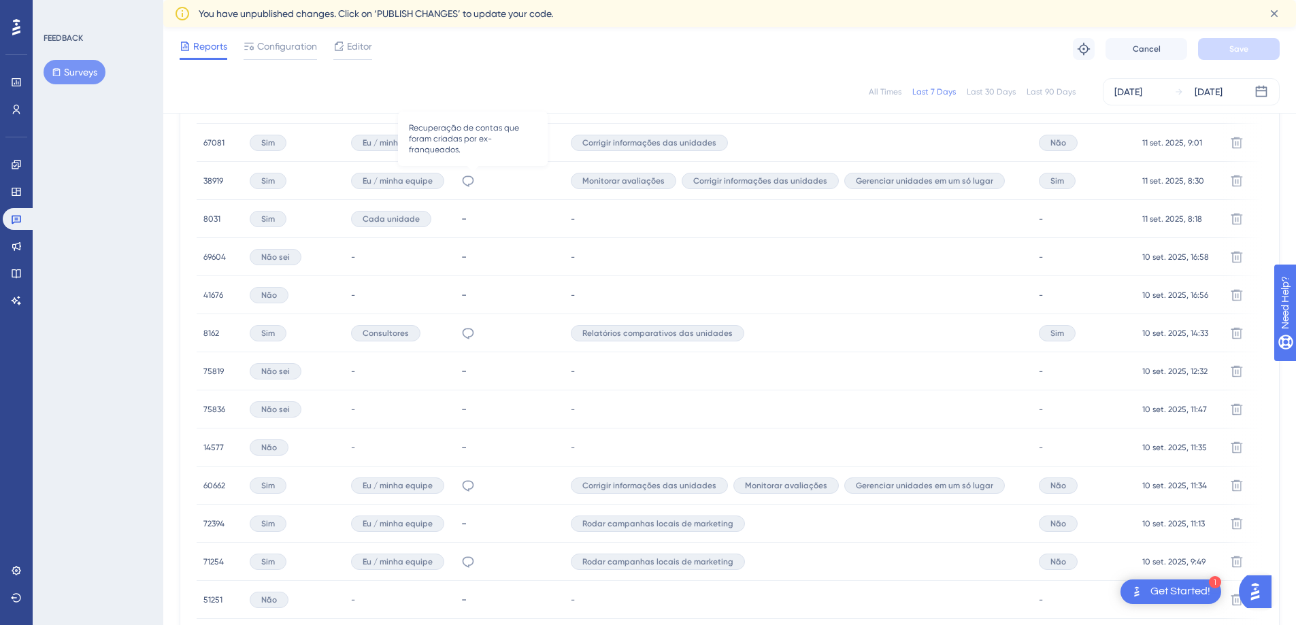
click at [475, 180] on icon at bounding box center [468, 181] width 14 height 14
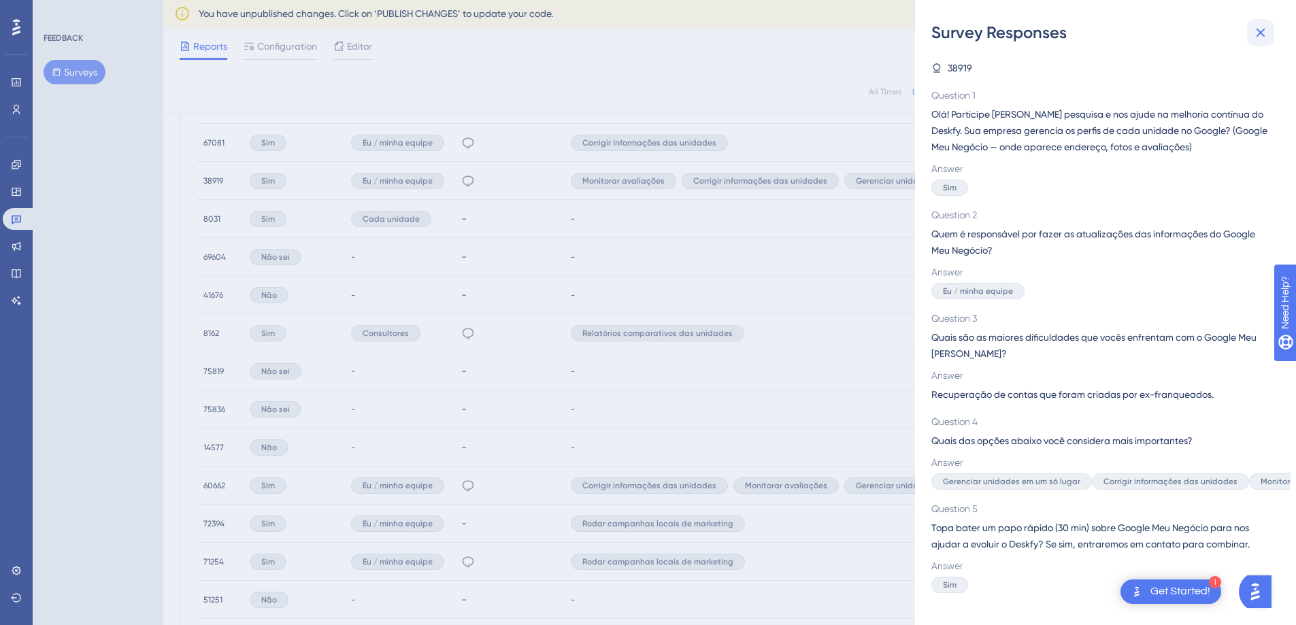
click at [1257, 29] on icon at bounding box center [1260, 33] width 9 height 9
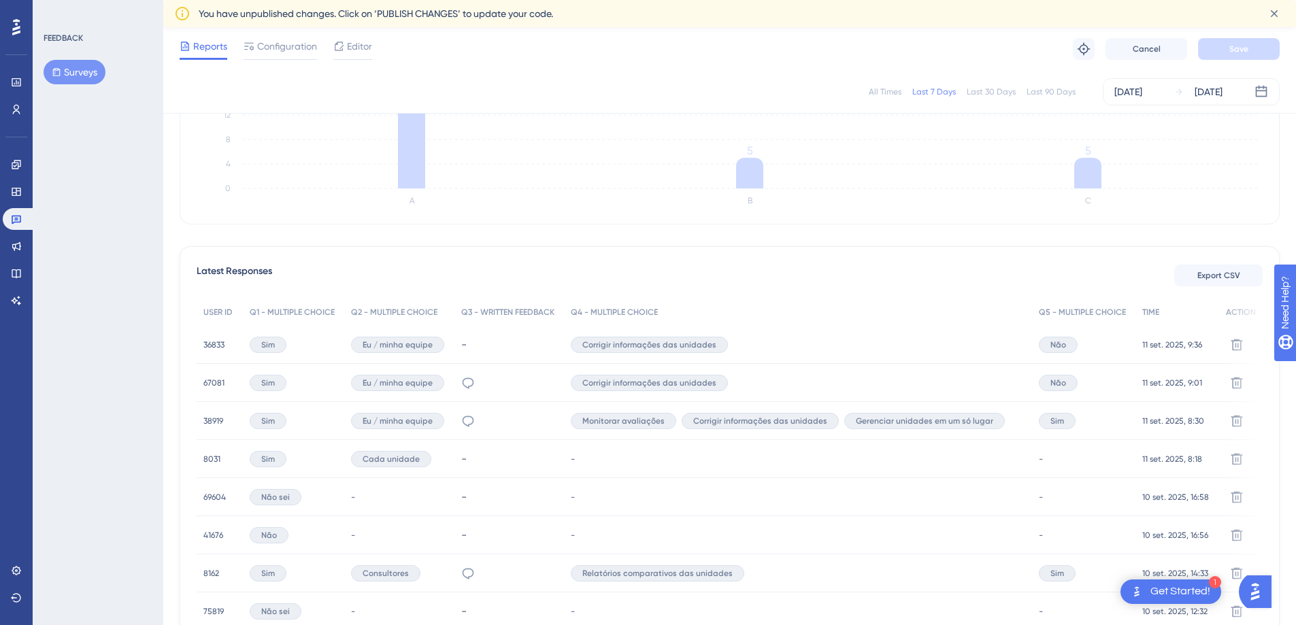
scroll to position [250, 0]
click at [218, 387] on span "67081" at bounding box center [213, 384] width 21 height 11
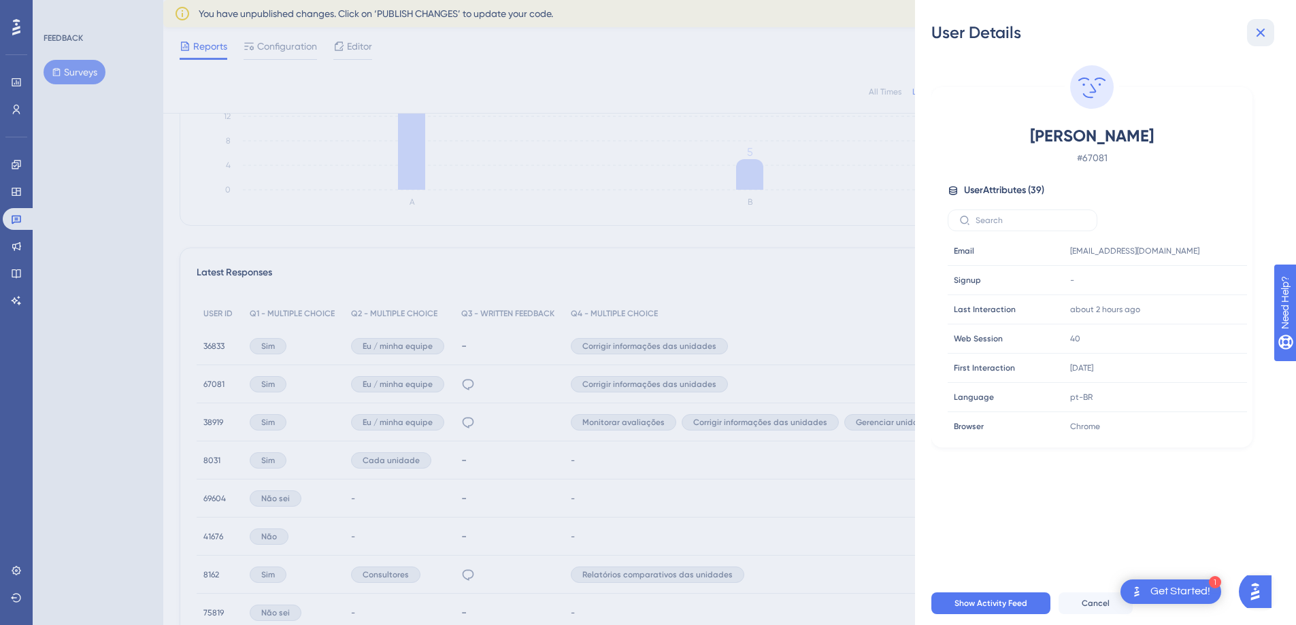
click at [1268, 32] on button at bounding box center [1260, 32] width 27 height 27
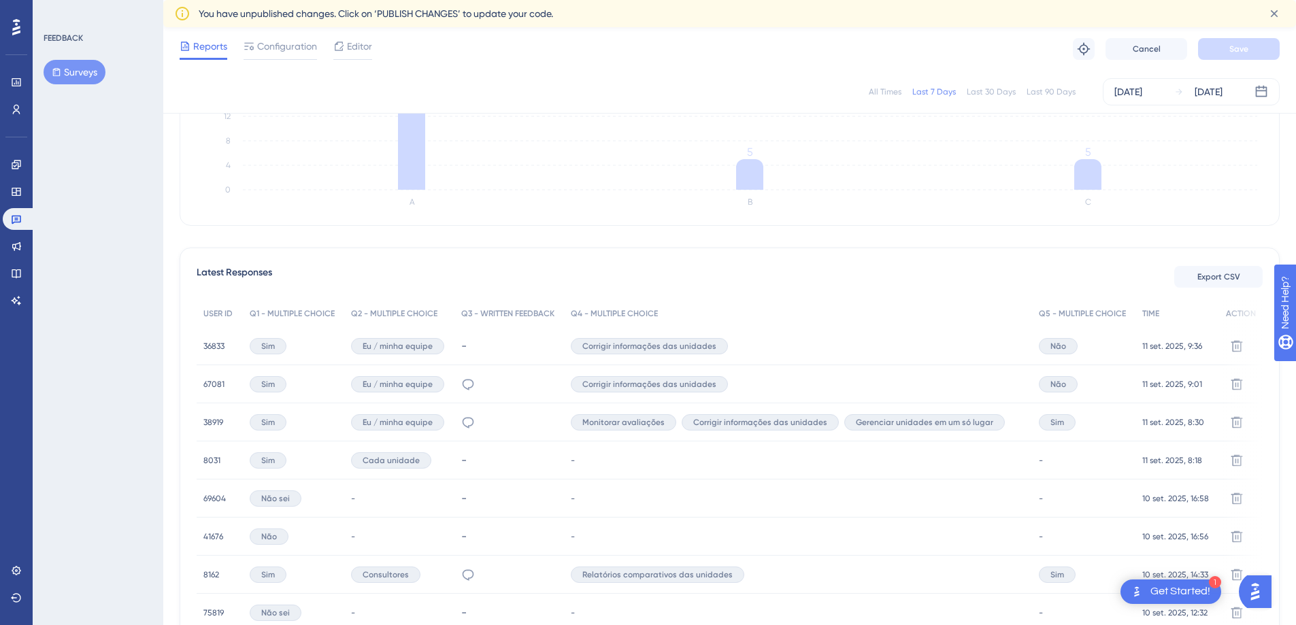
click at [215, 348] on span "36833" at bounding box center [213, 346] width 21 height 11
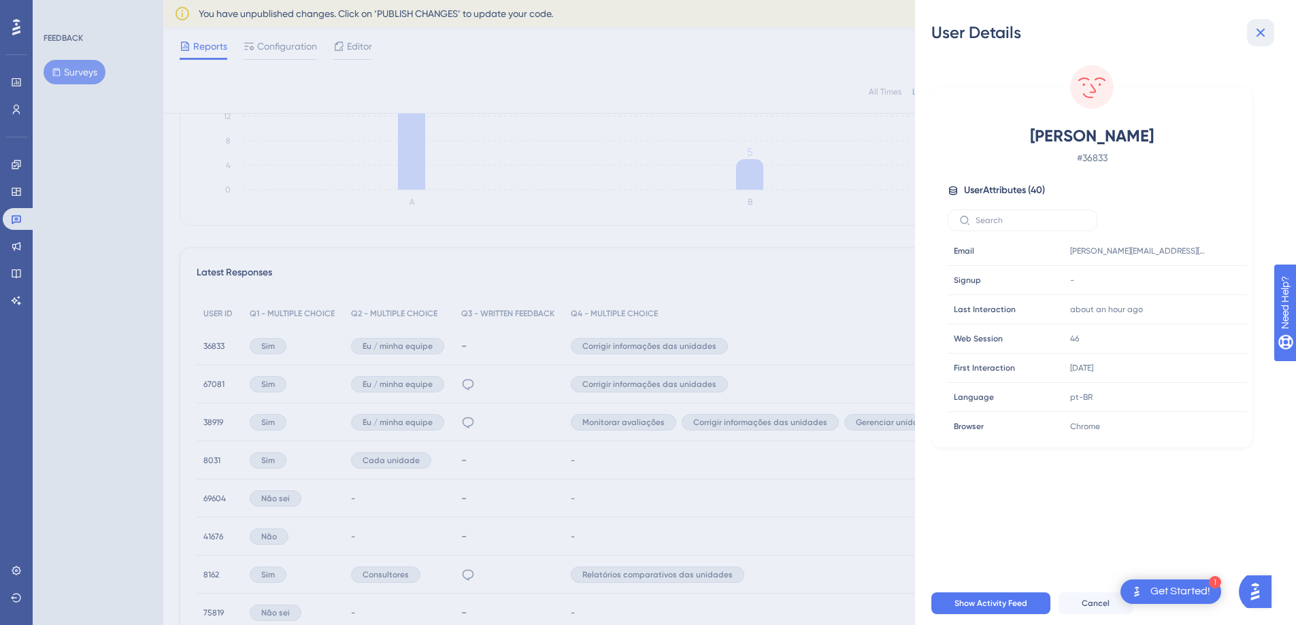
click at [1266, 41] on button at bounding box center [1260, 32] width 27 height 27
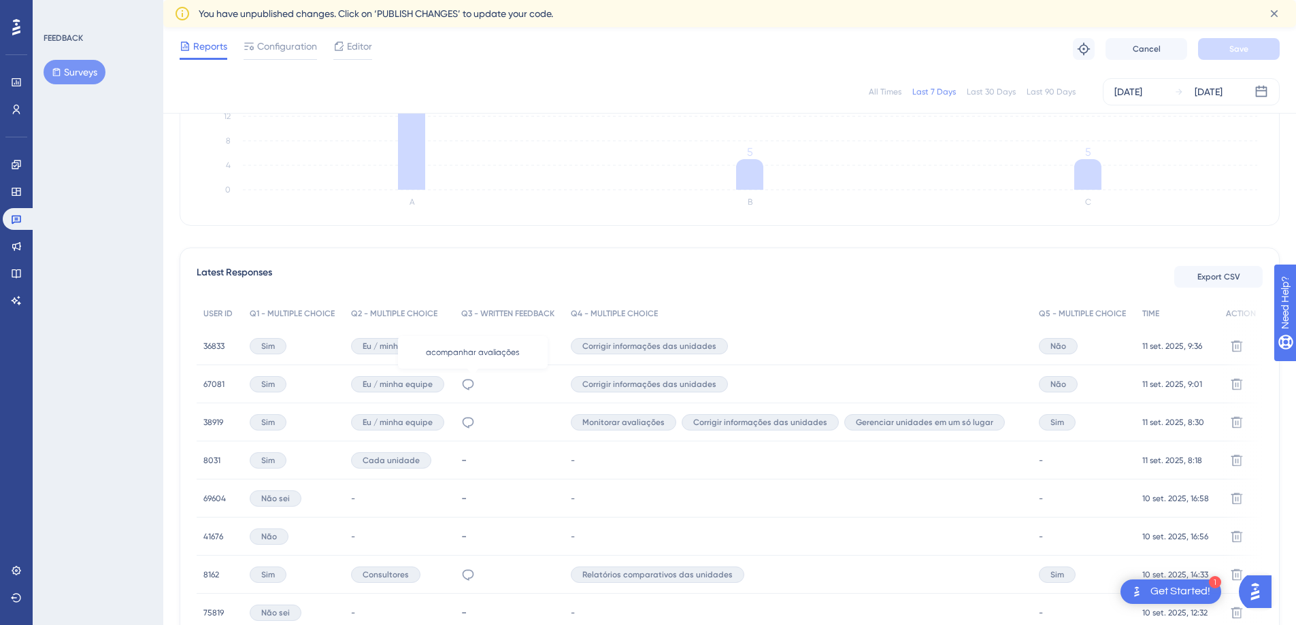
click at [466, 386] on icon at bounding box center [468, 384] width 14 height 14
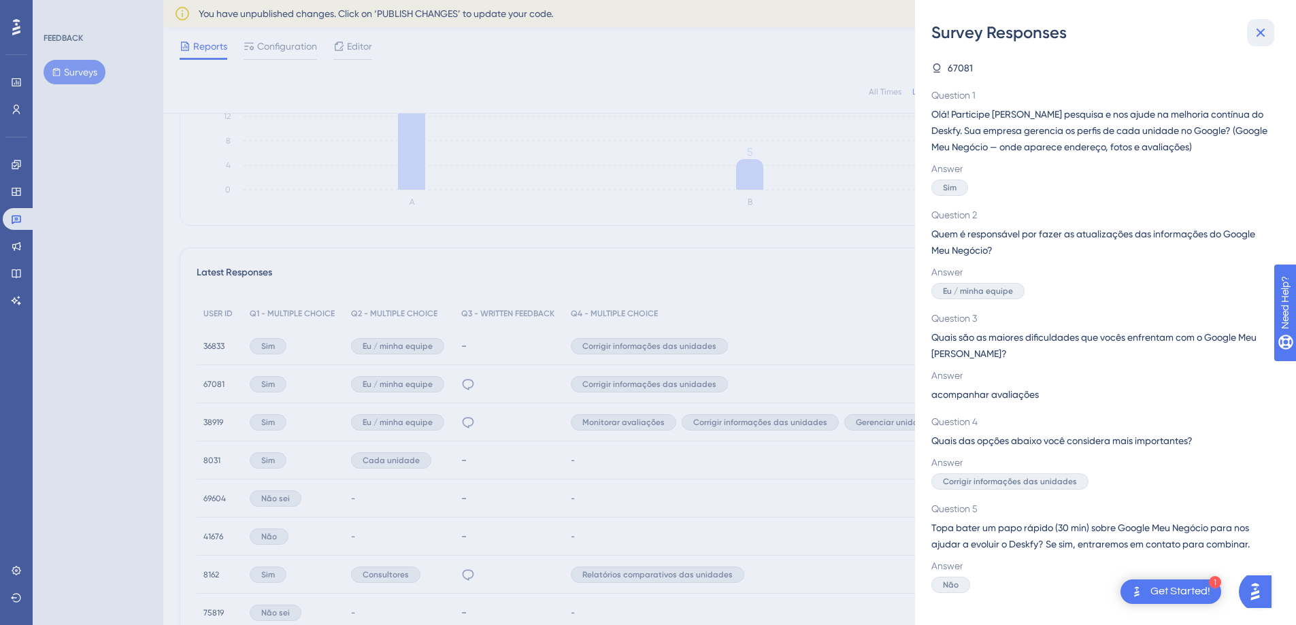
click at [1268, 27] on icon at bounding box center [1260, 32] width 16 height 16
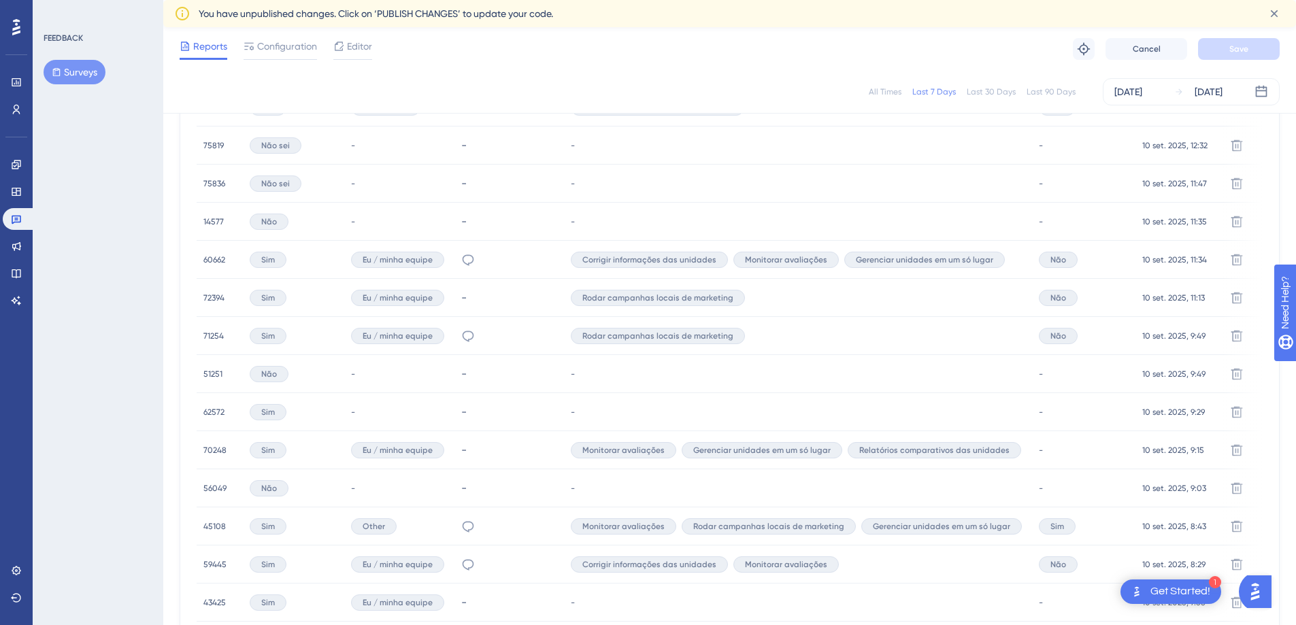
scroll to position [0, 0]
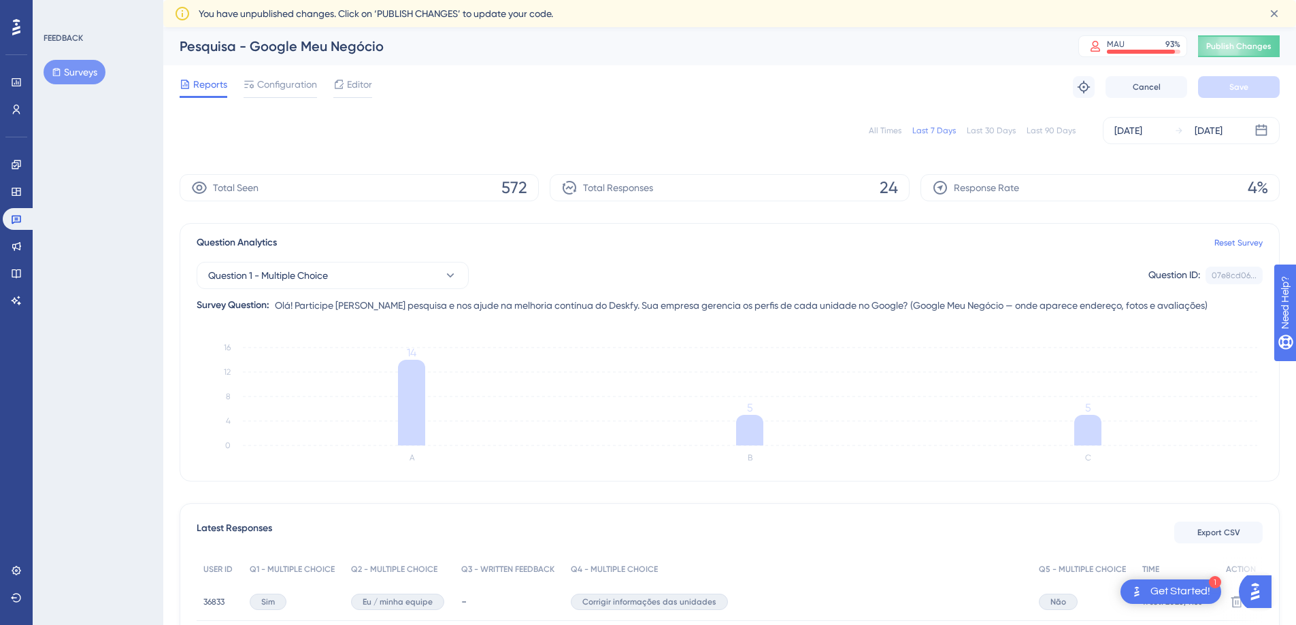
click at [526, 126] on div "All Times Last 7 Days Last 30 Days Last 90 Days [DATE] [DATE]" at bounding box center [730, 130] width 1100 height 27
